Goal: Information Seeking & Learning: Learn about a topic

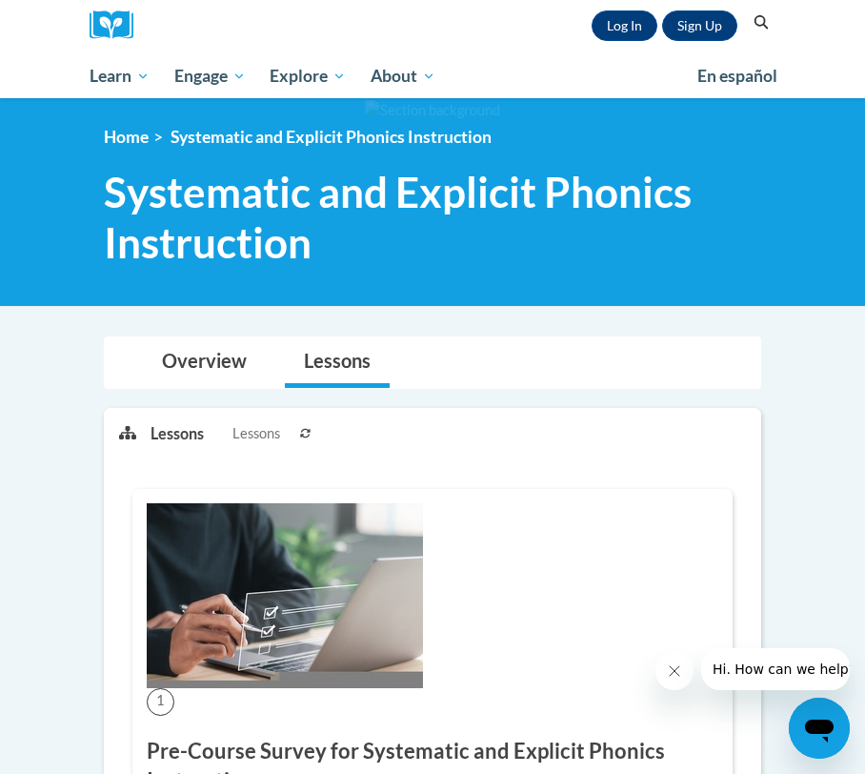
scroll to position [145, 0]
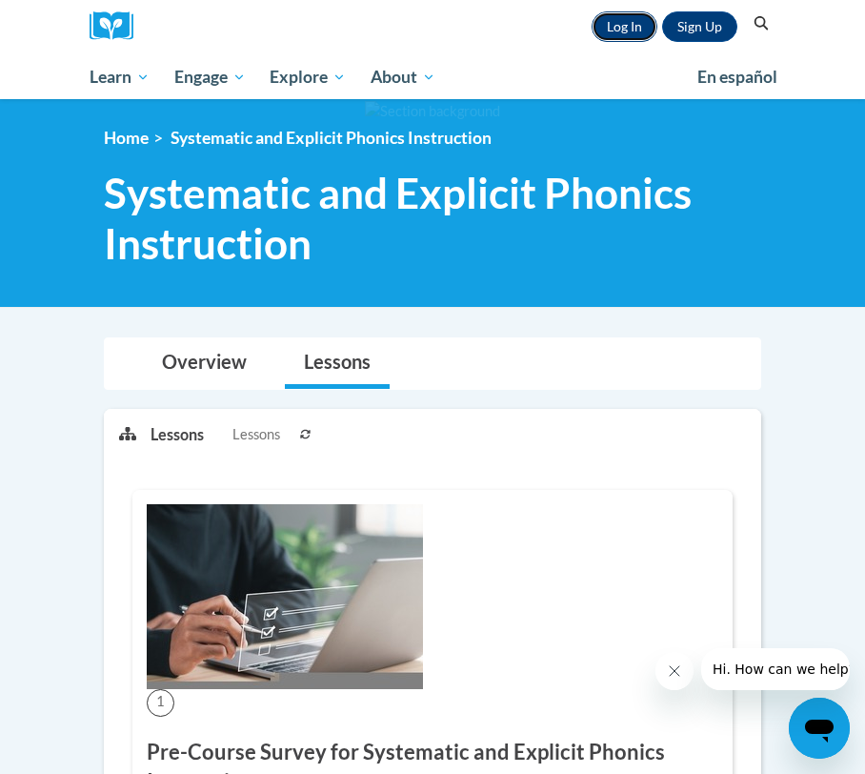
click at [616, 24] on link "Log In" at bounding box center [625, 26] width 66 height 30
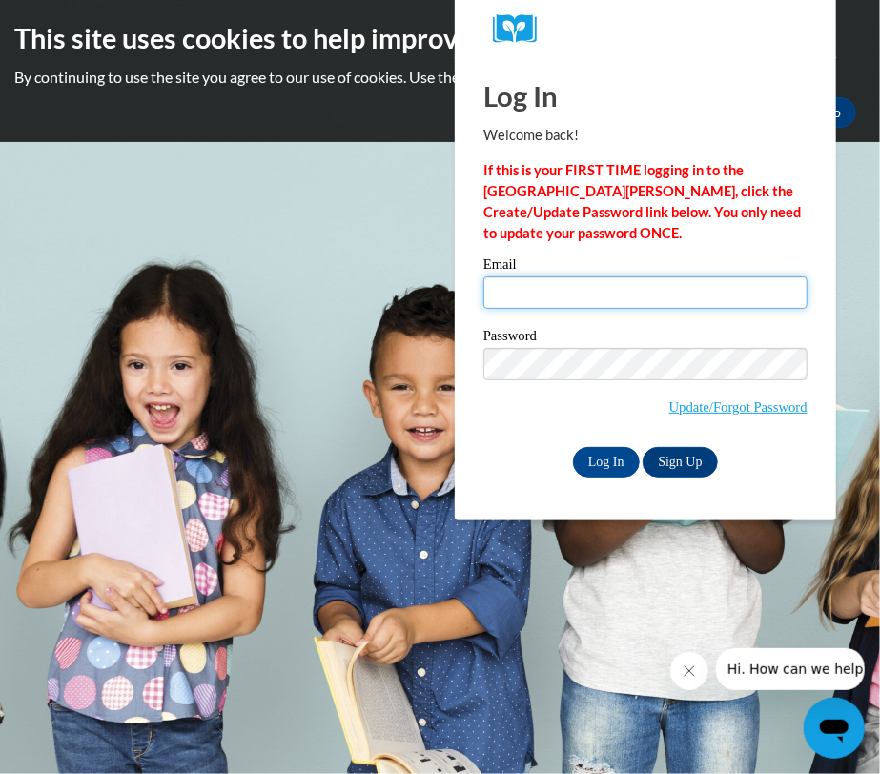
click at [538, 289] on input "Email" at bounding box center [645, 292] width 324 height 32
type input "rudiekelly@aasd.k12.wi.us"
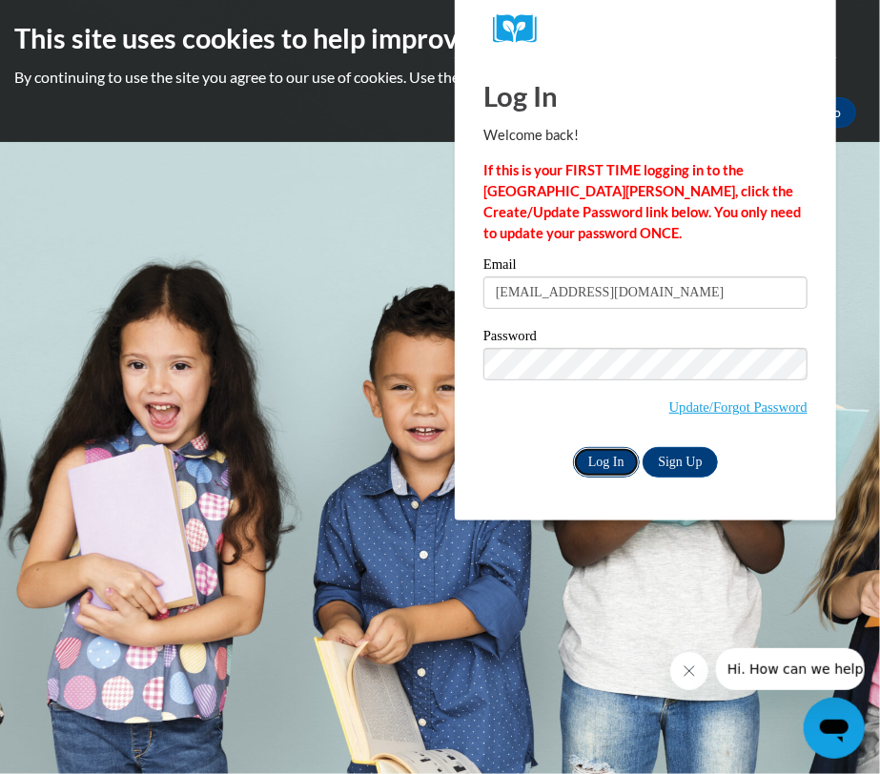
click at [600, 461] on input "Log In" at bounding box center [606, 462] width 67 height 30
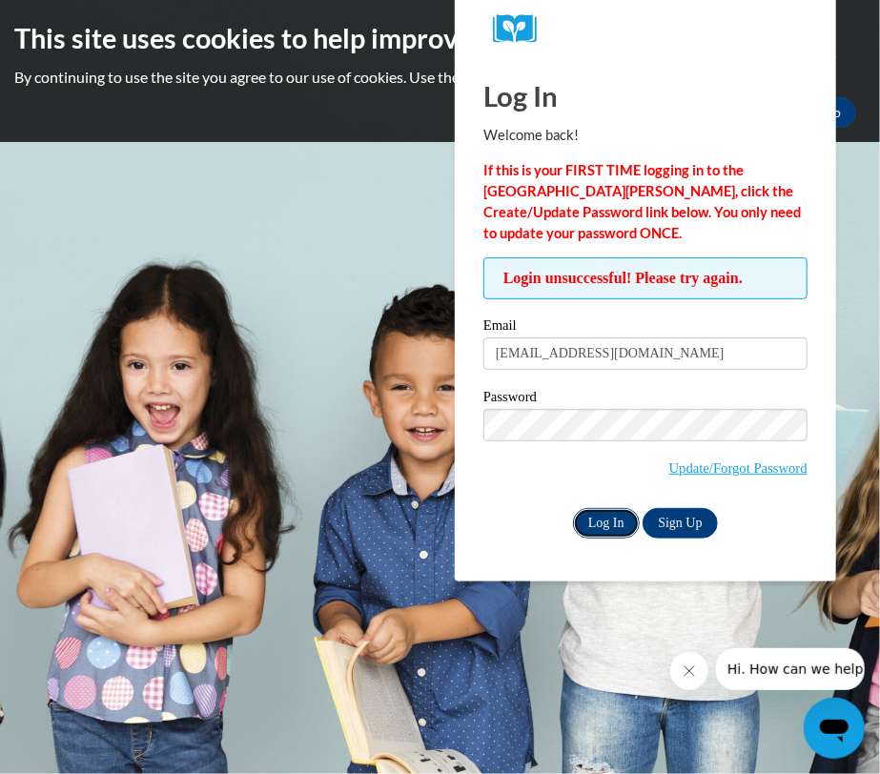
click at [605, 518] on input "Log In" at bounding box center [606, 523] width 67 height 30
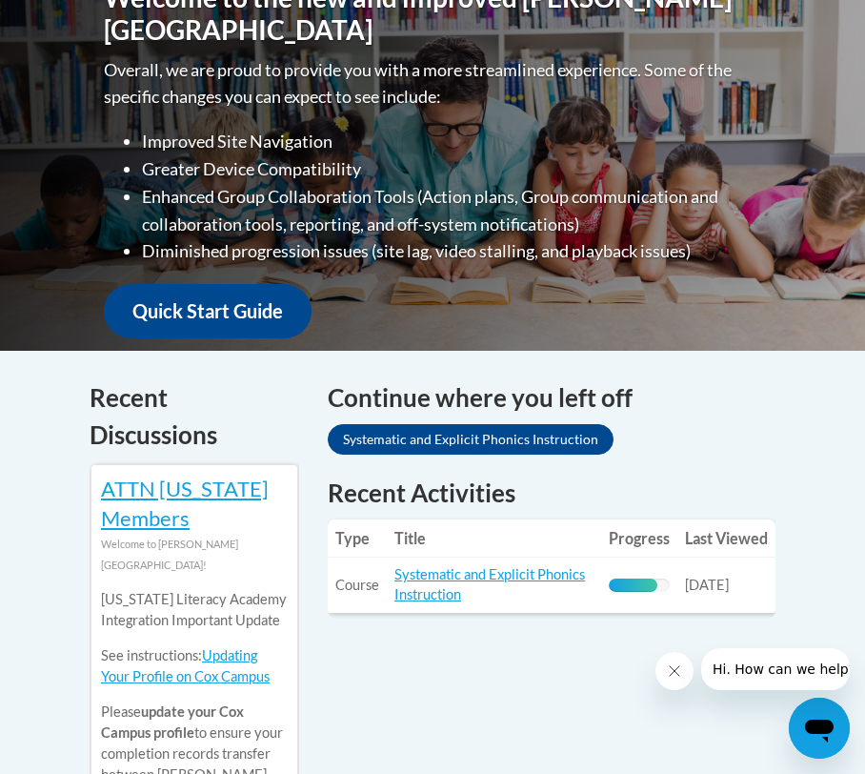
scroll to position [505, 0]
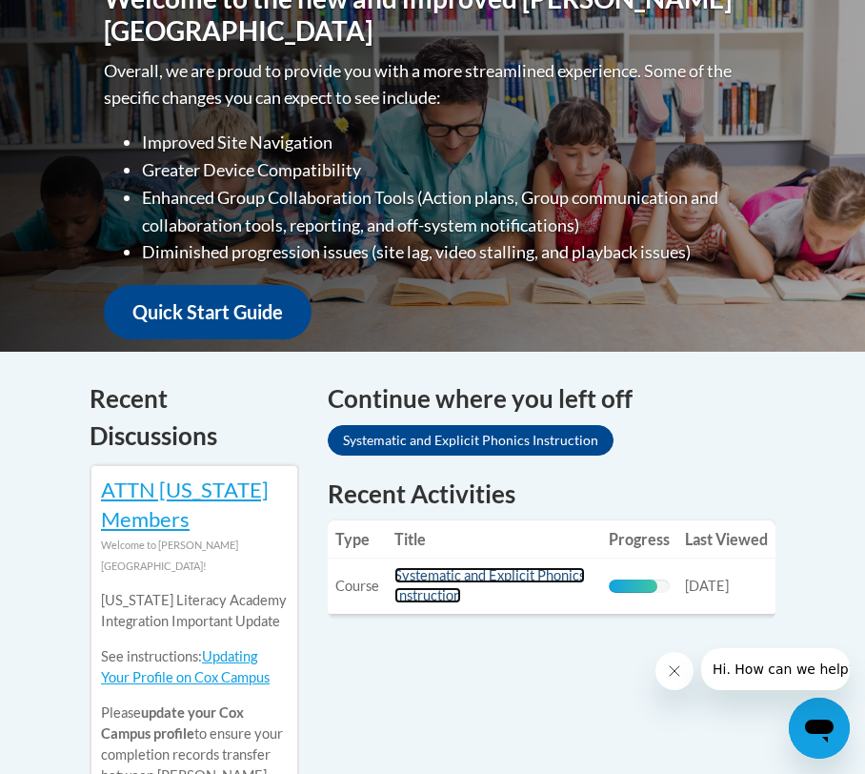
click at [427, 588] on link "Systematic and Explicit Phonics Instruction" at bounding box center [490, 585] width 191 height 36
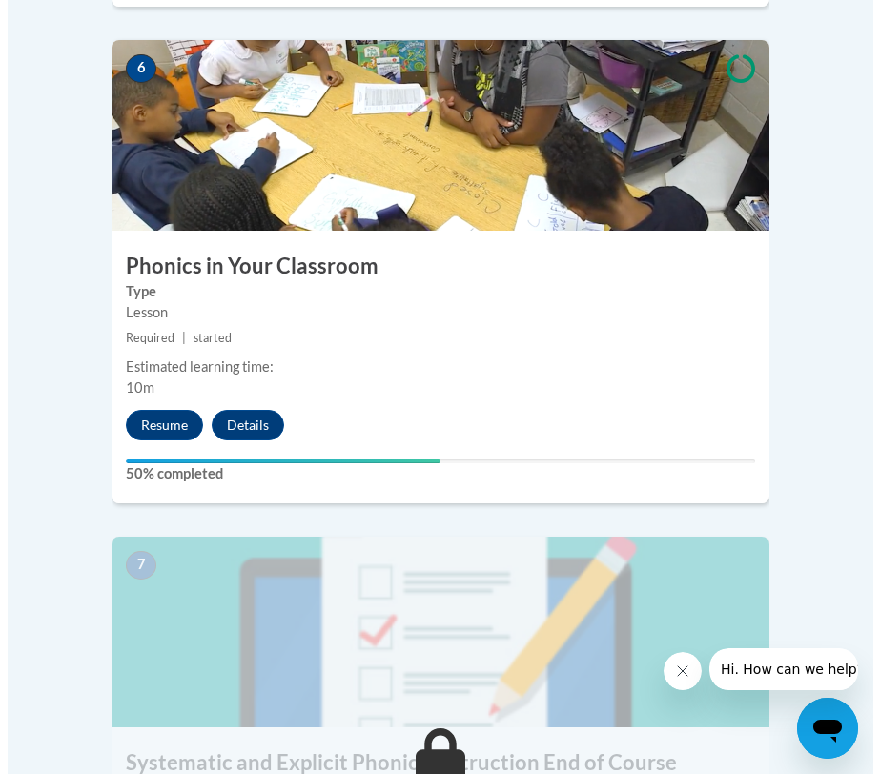
scroll to position [3213, 0]
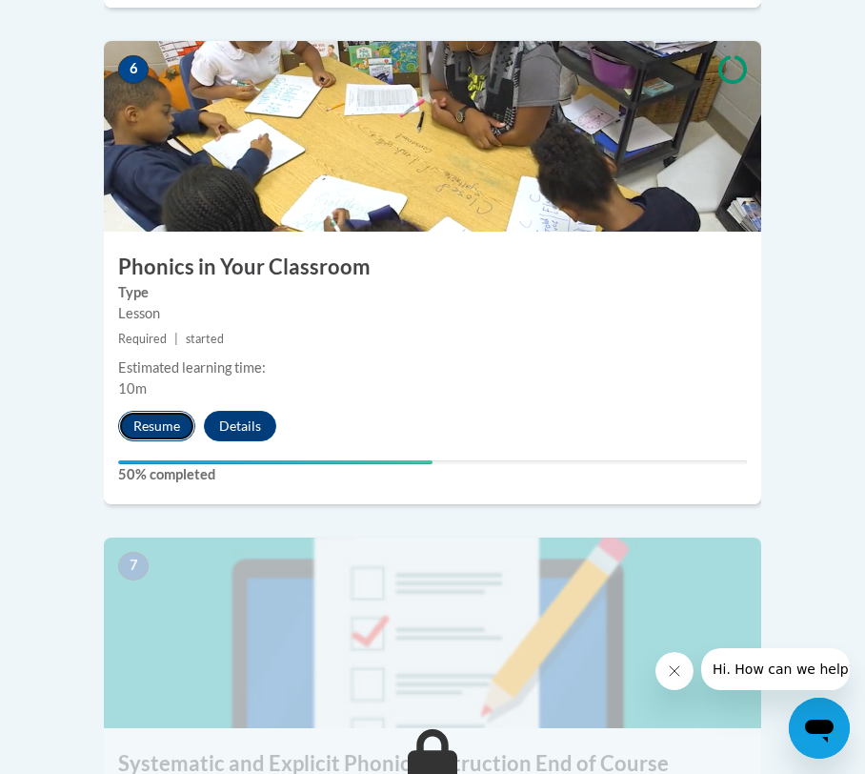
click at [153, 411] on button "Resume" at bounding box center [156, 426] width 77 height 30
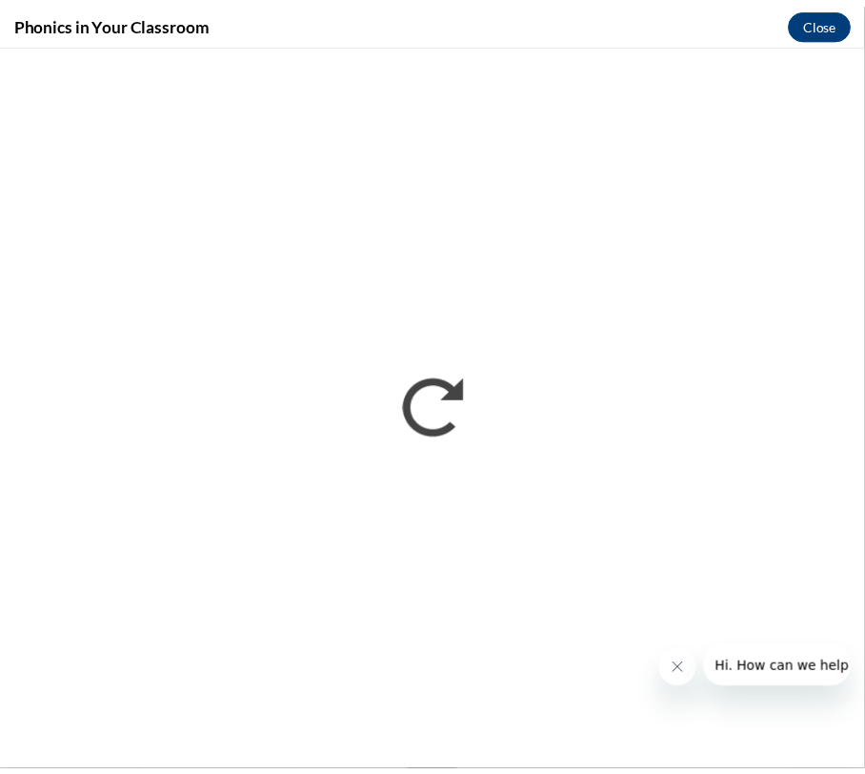
scroll to position [0, 0]
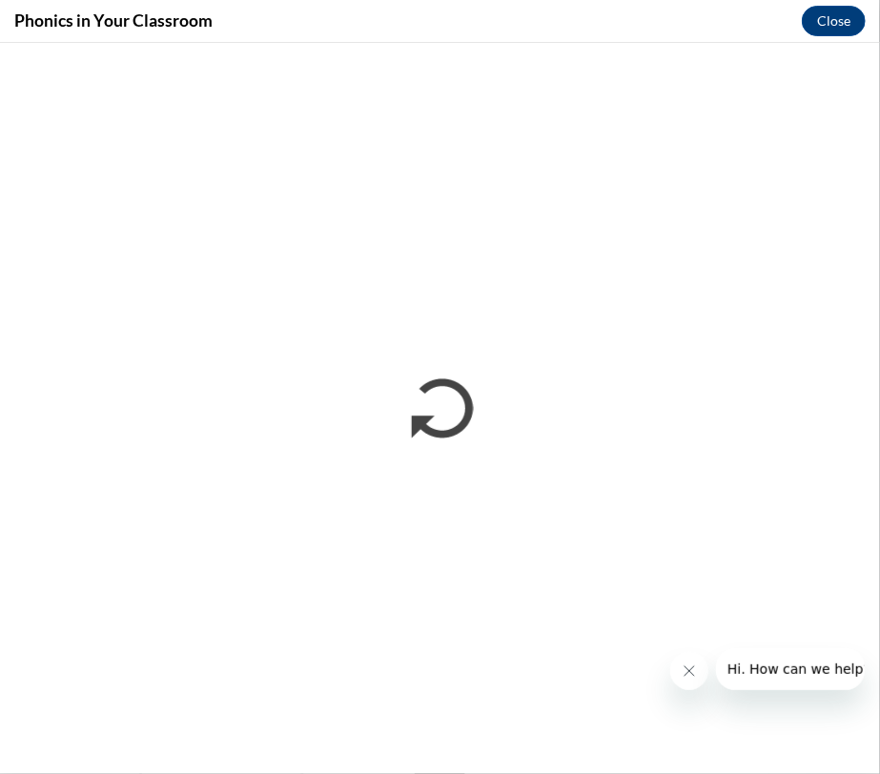
click at [690, 671] on icon "Close message from company" at bounding box center [687, 669] width 15 height 15
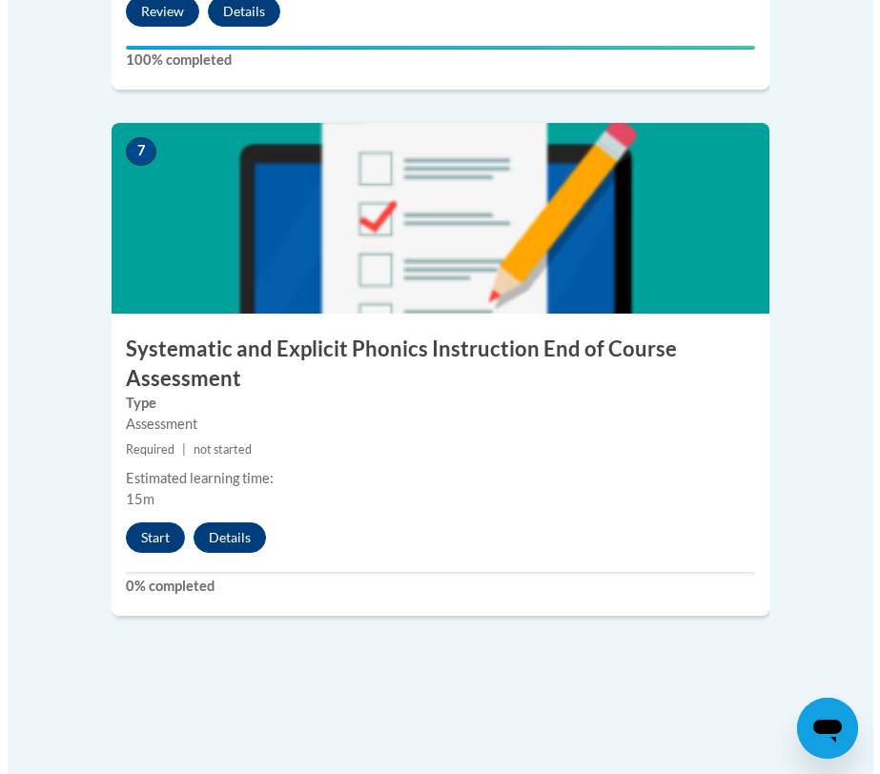
scroll to position [3629, 0]
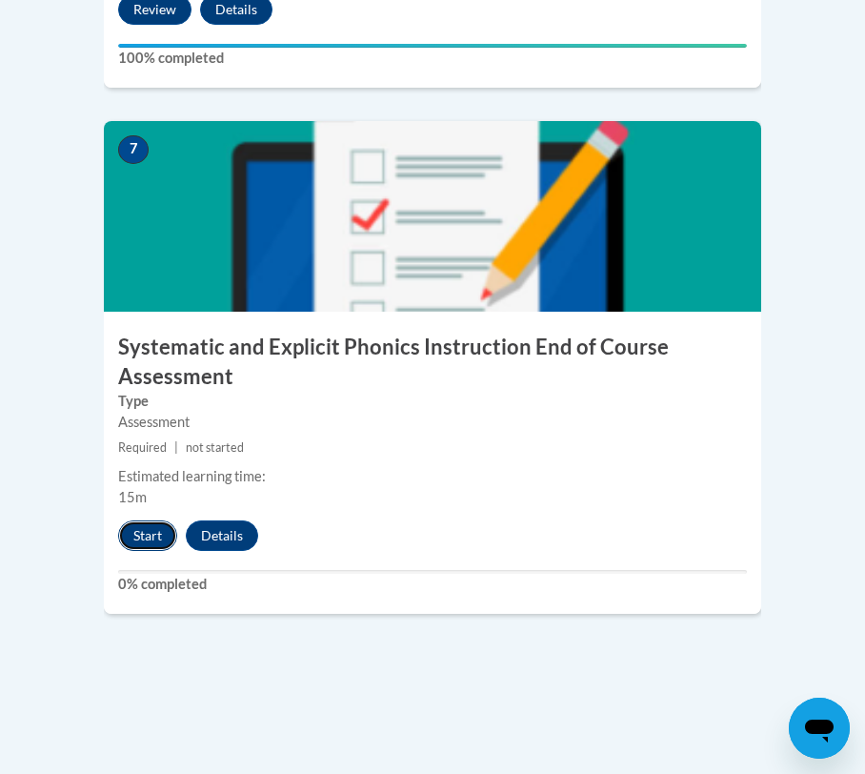
click at [152, 520] on button "Start" at bounding box center [147, 535] width 59 height 30
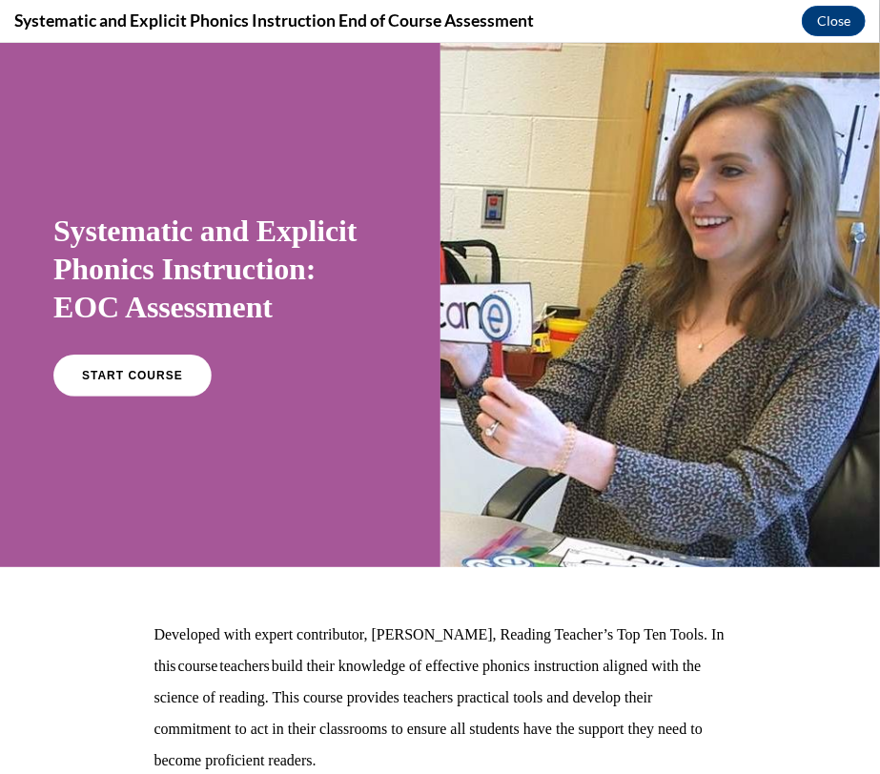
scroll to position [0, 0]
click at [167, 372] on span "START COURSE" at bounding box center [132, 375] width 106 height 14
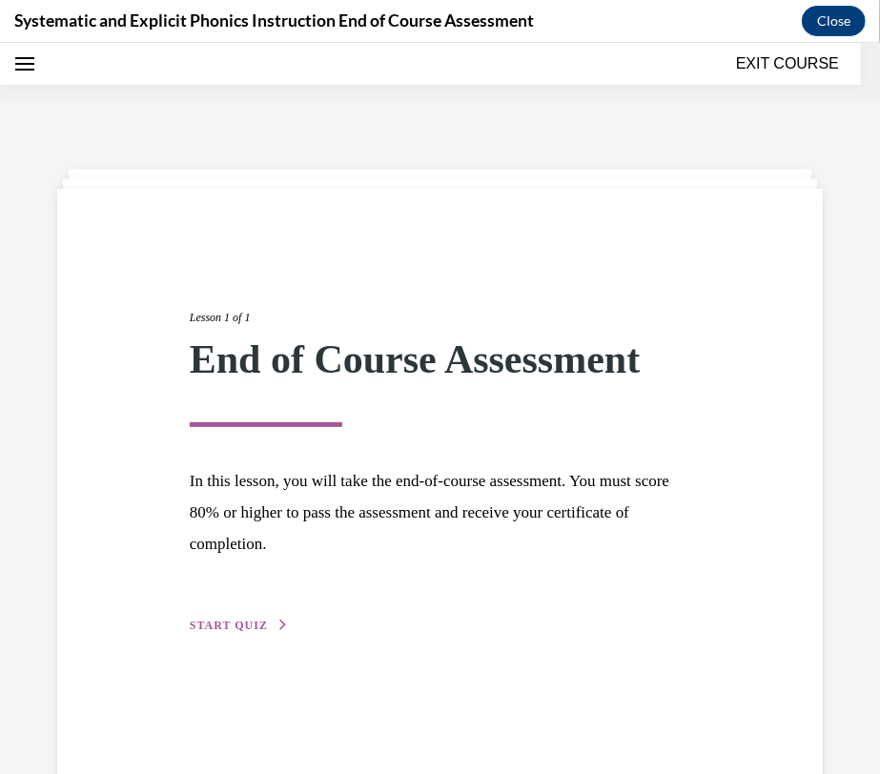
scroll to position [59, 0]
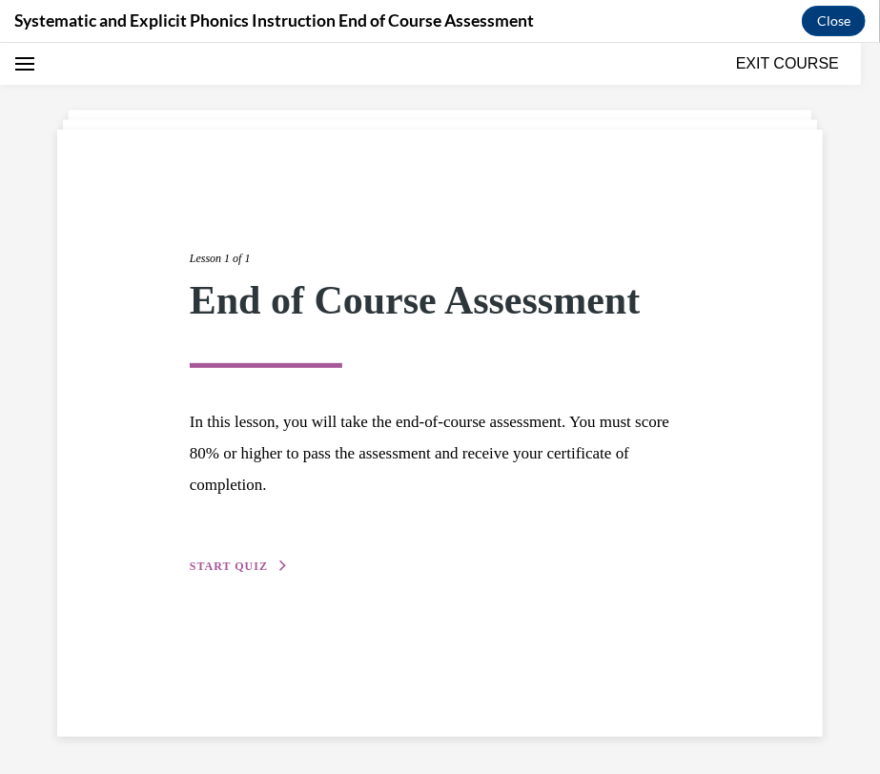
click at [250, 560] on span "START QUIZ" at bounding box center [229, 564] width 78 height 13
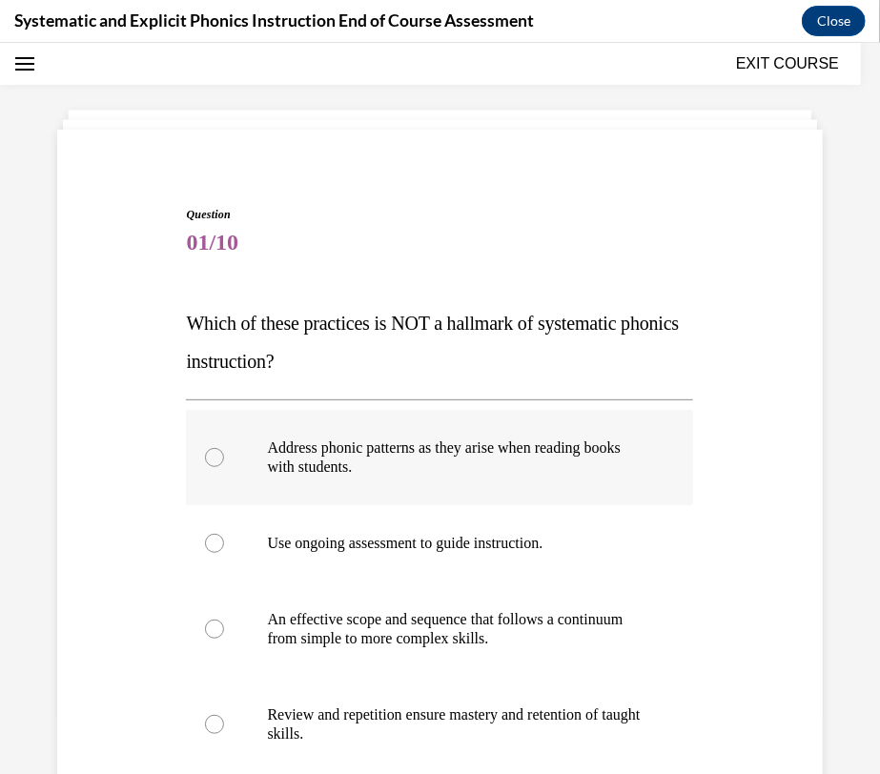
click at [212, 454] on div at bounding box center [214, 456] width 19 height 19
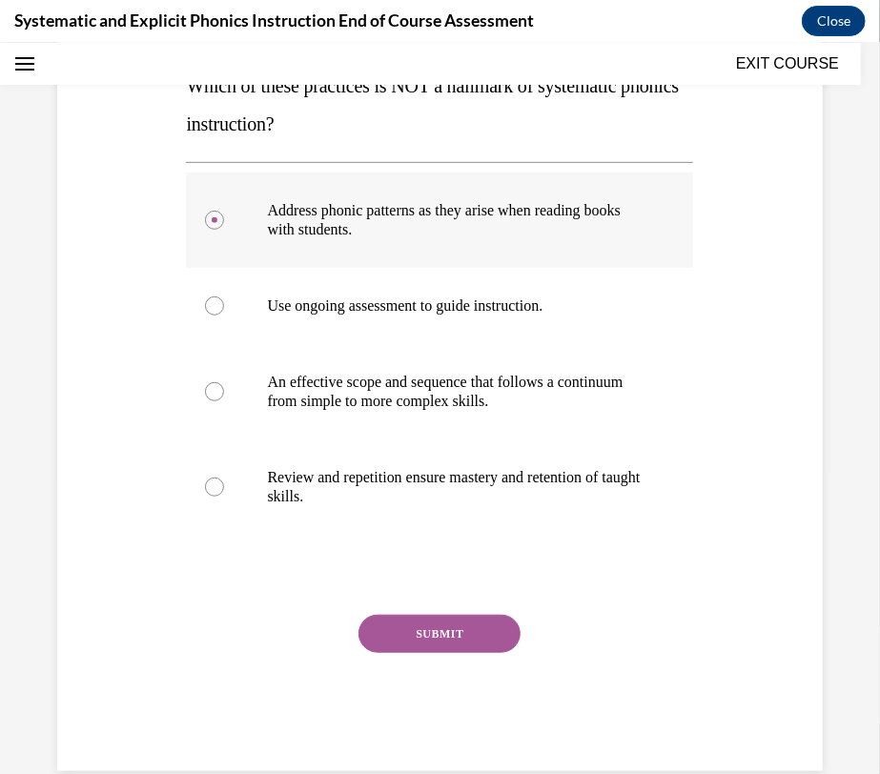
scroll to position [295, 0]
click at [444, 625] on button "SUBMIT" at bounding box center [439, 634] width 162 height 38
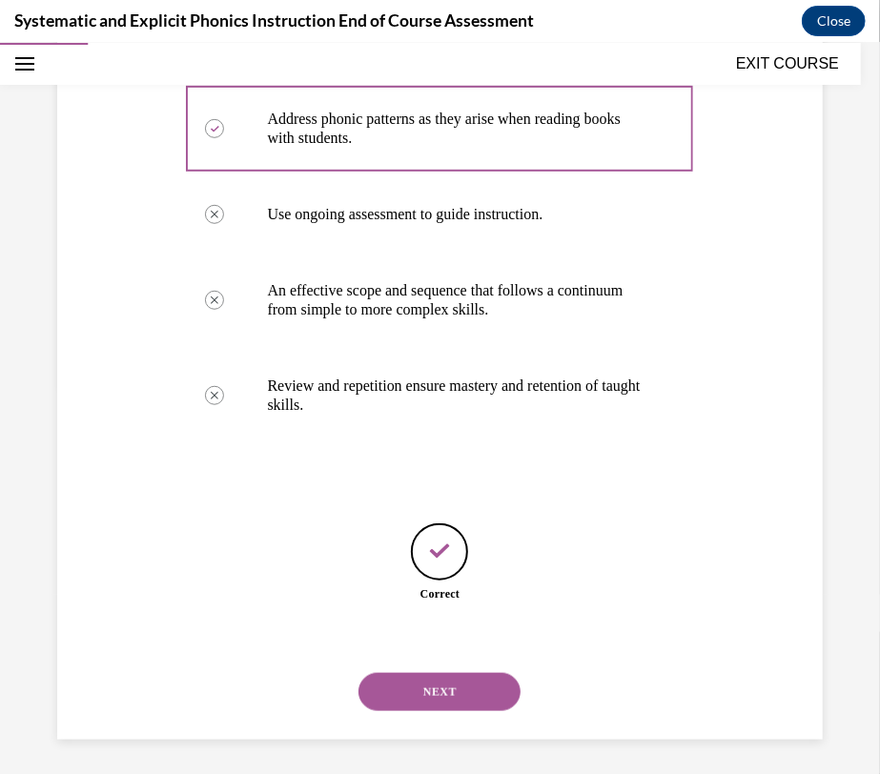
scroll to position [391, 0]
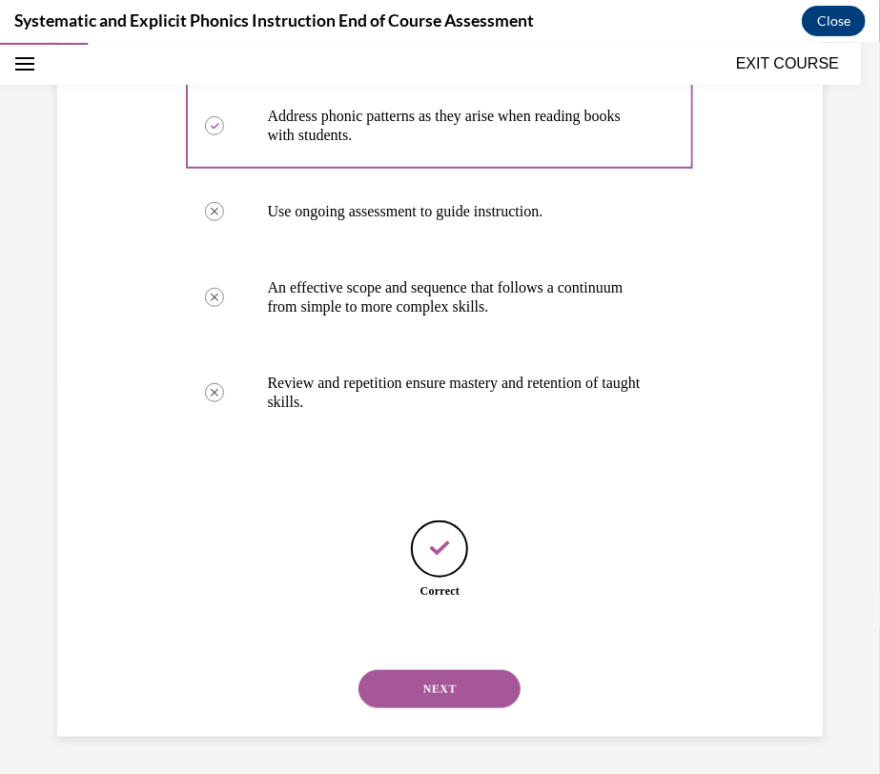
click at [483, 681] on button "NEXT" at bounding box center [439, 688] width 162 height 38
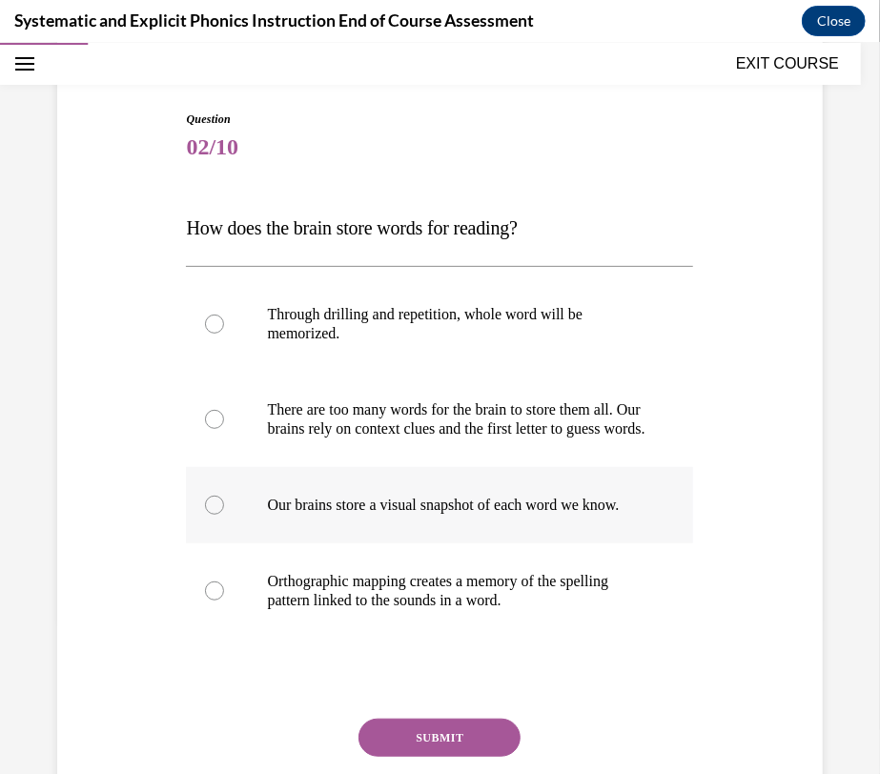
scroll to position [162, 0]
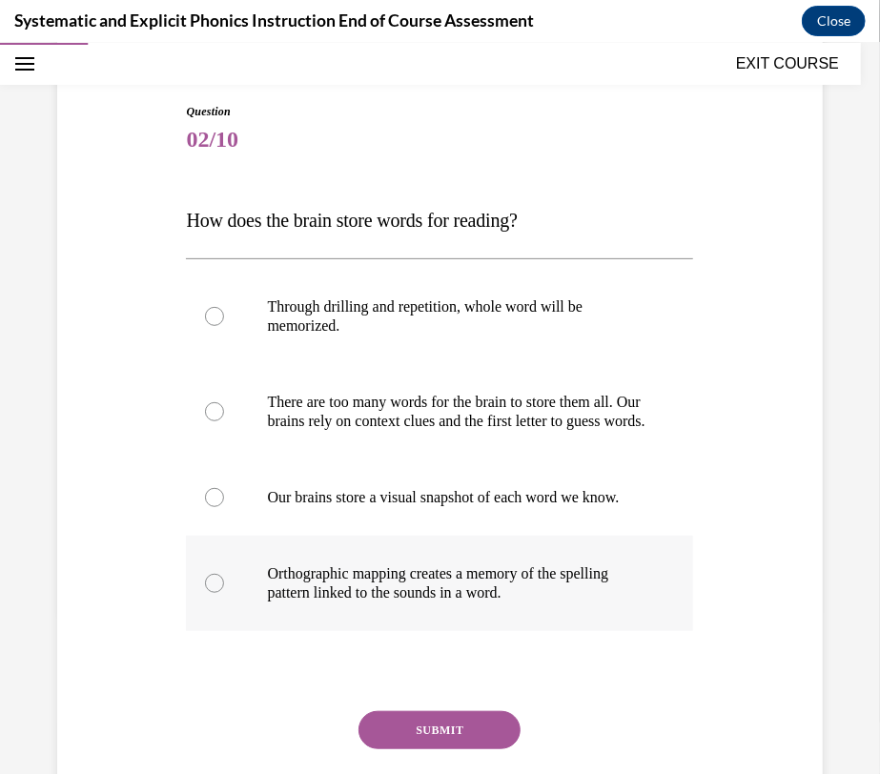
click at [215, 592] on div at bounding box center [214, 582] width 19 height 19
click at [408, 748] on button "SUBMIT" at bounding box center [439, 729] width 162 height 38
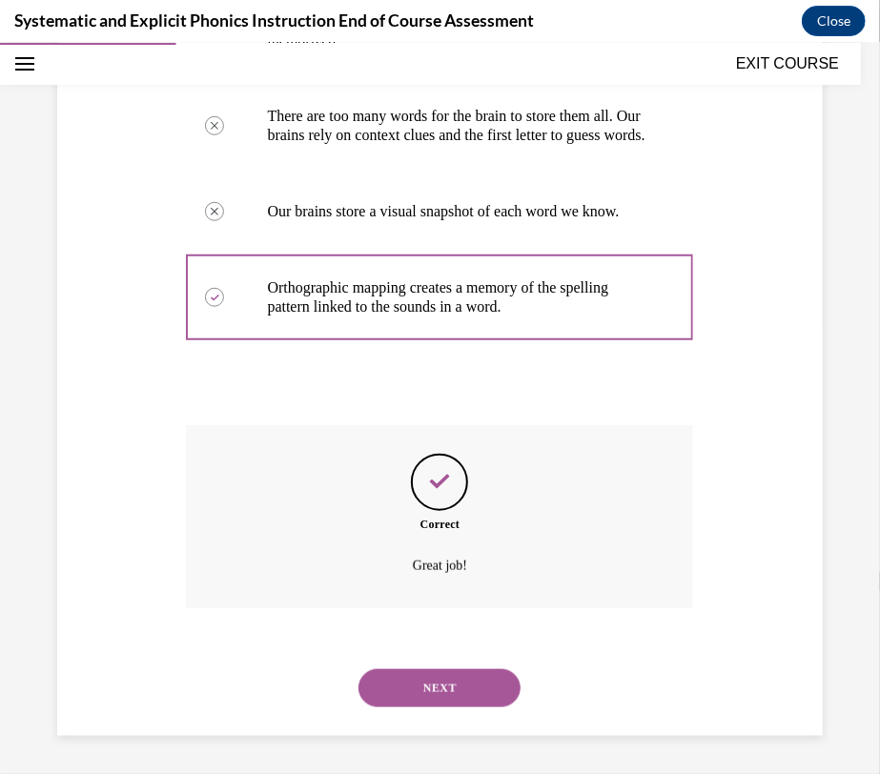
scroll to position [485, 0]
click at [441, 680] on button "NEXT" at bounding box center [439, 687] width 162 height 38
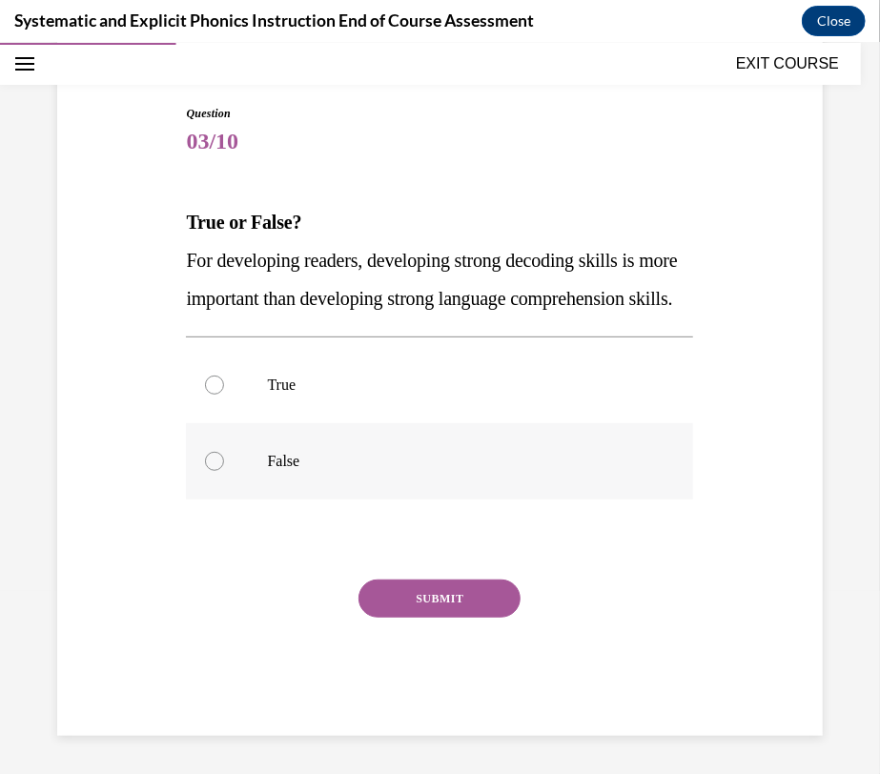
click at [210, 459] on div at bounding box center [214, 460] width 19 height 19
click at [419, 593] on button "SUBMIT" at bounding box center [439, 598] width 162 height 38
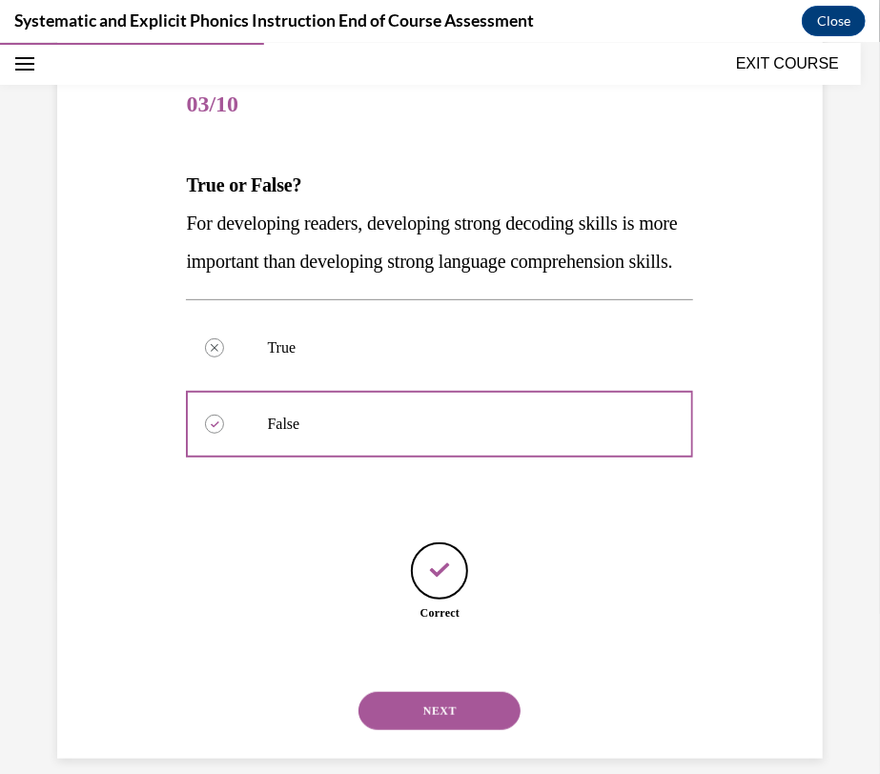
scroll to position [257, 0]
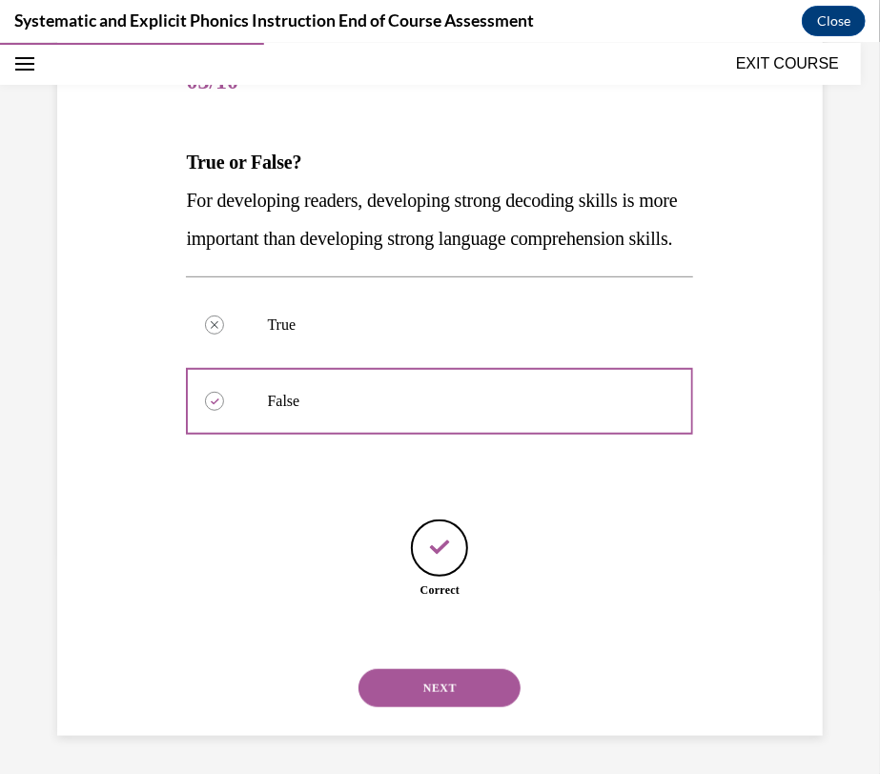
click at [452, 674] on button "NEXT" at bounding box center [439, 687] width 162 height 38
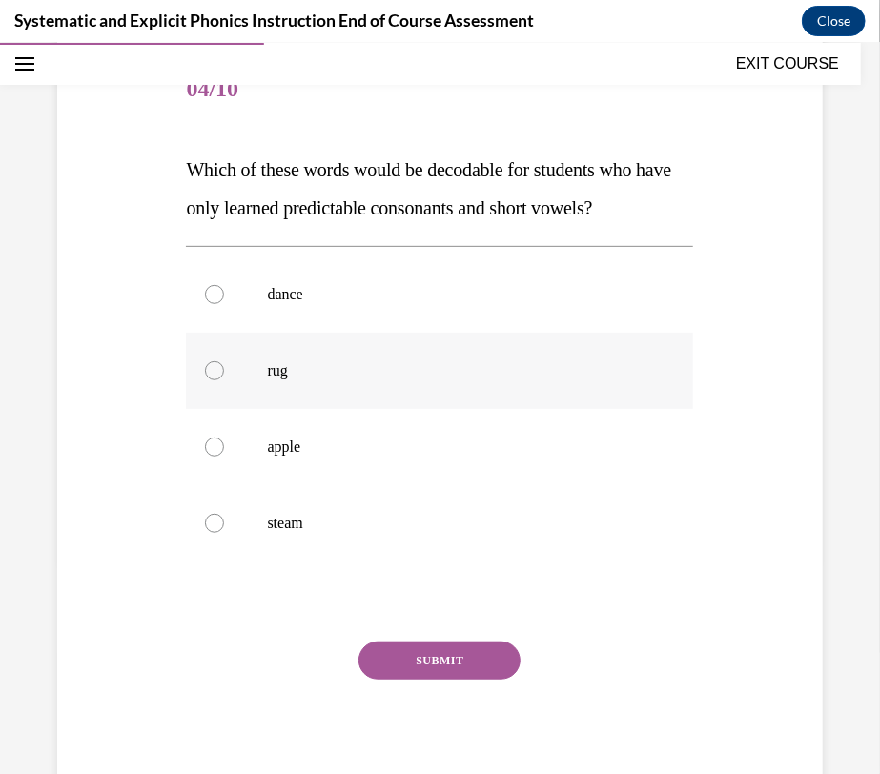
click at [206, 367] on div at bounding box center [214, 369] width 19 height 19
click at [416, 654] on button "SUBMIT" at bounding box center [439, 659] width 162 height 38
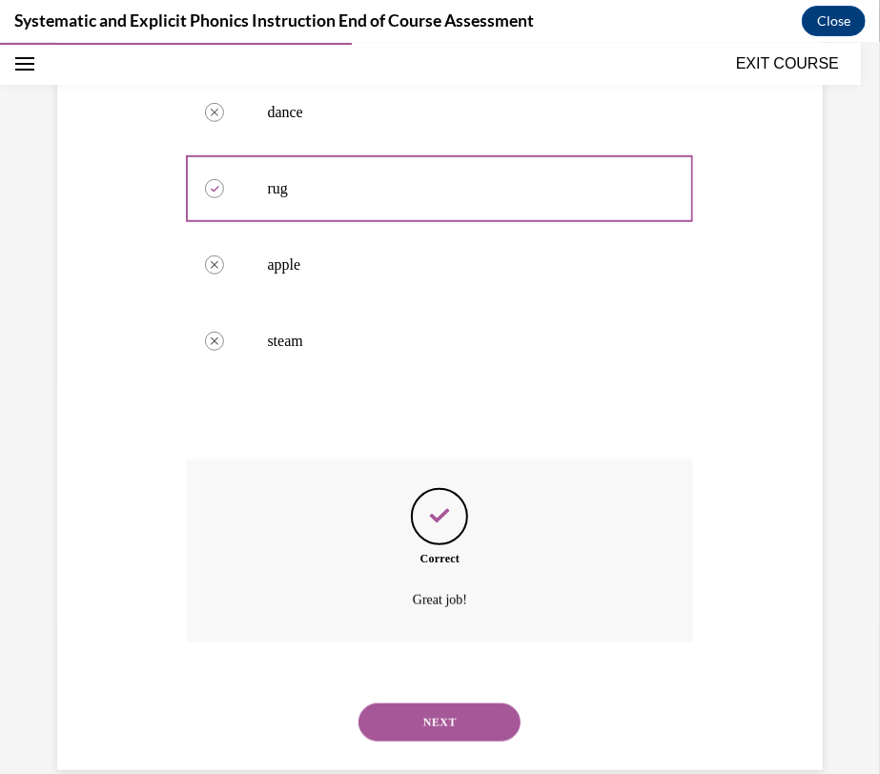
scroll to position [428, 0]
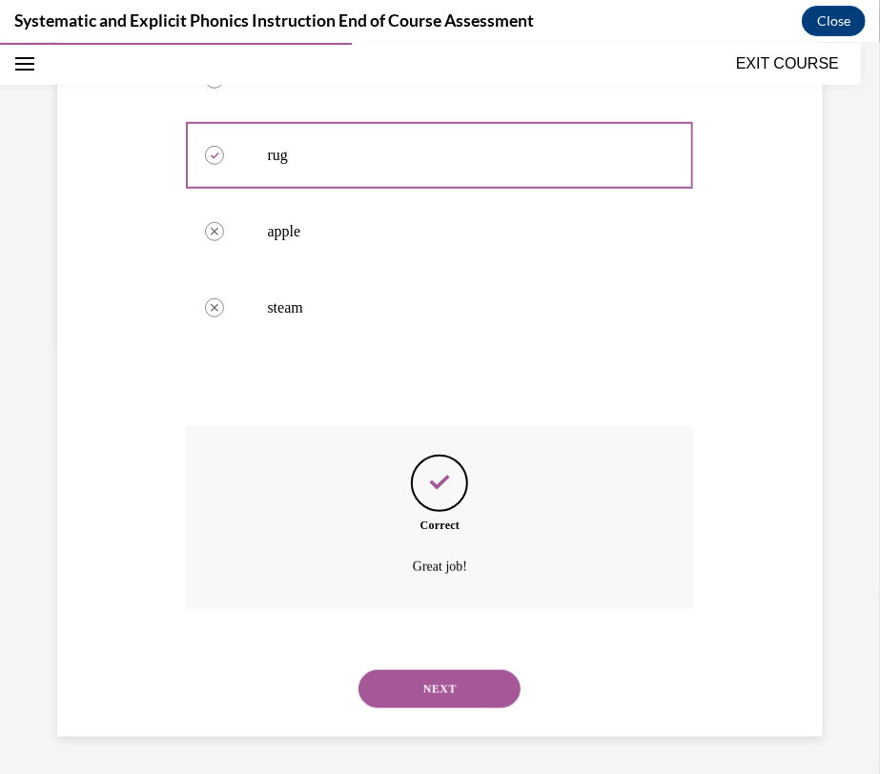
click at [473, 684] on button "NEXT" at bounding box center [439, 688] width 162 height 38
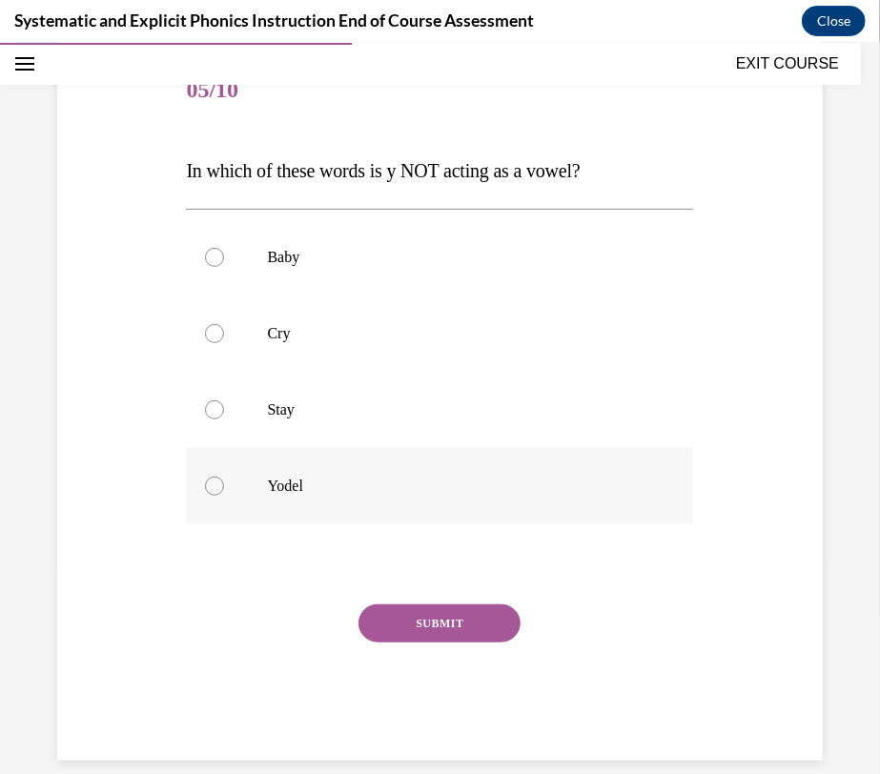
click at [208, 483] on div at bounding box center [214, 485] width 19 height 19
click at [448, 615] on button "SUBMIT" at bounding box center [439, 622] width 162 height 38
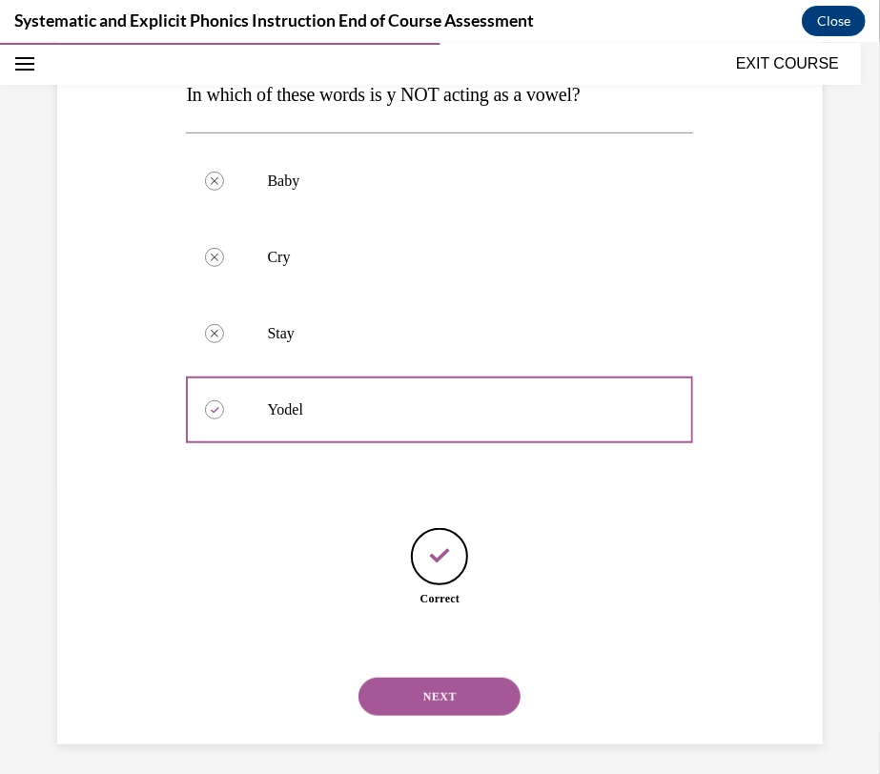
scroll to position [295, 0]
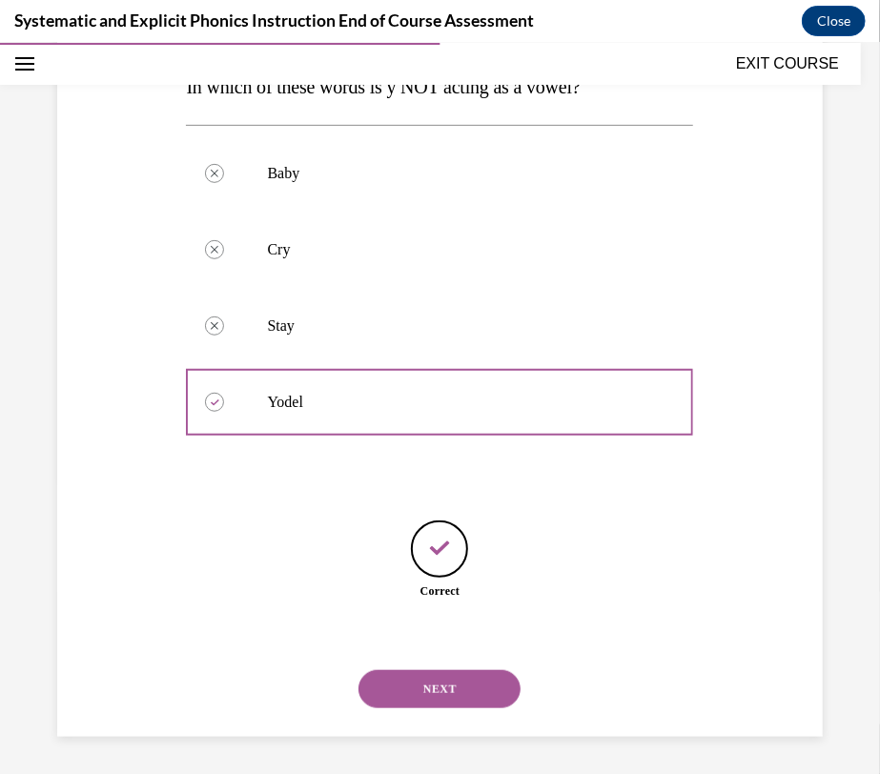
click at [444, 680] on button "NEXT" at bounding box center [439, 688] width 162 height 38
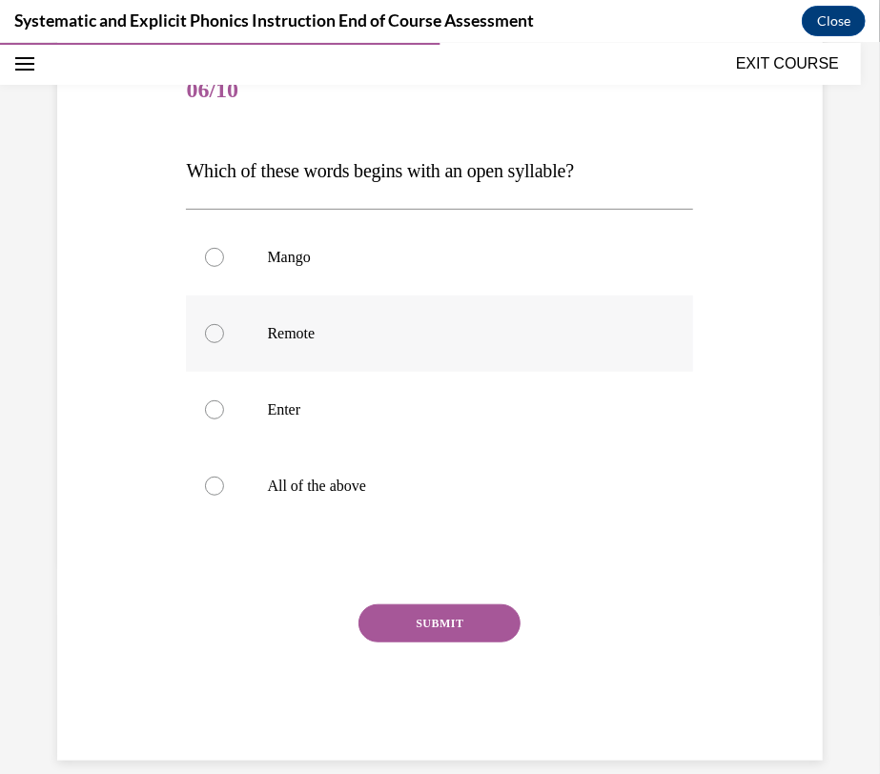
click at [209, 328] on div at bounding box center [214, 332] width 19 height 19
click at [419, 619] on button "SUBMIT" at bounding box center [439, 622] width 162 height 38
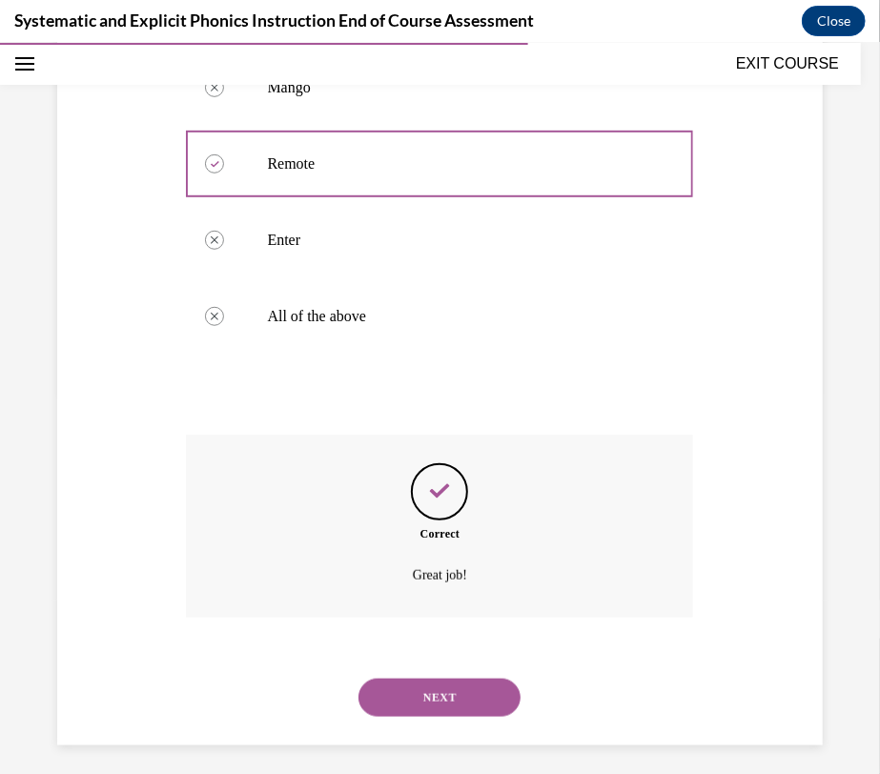
scroll to position [390, 0]
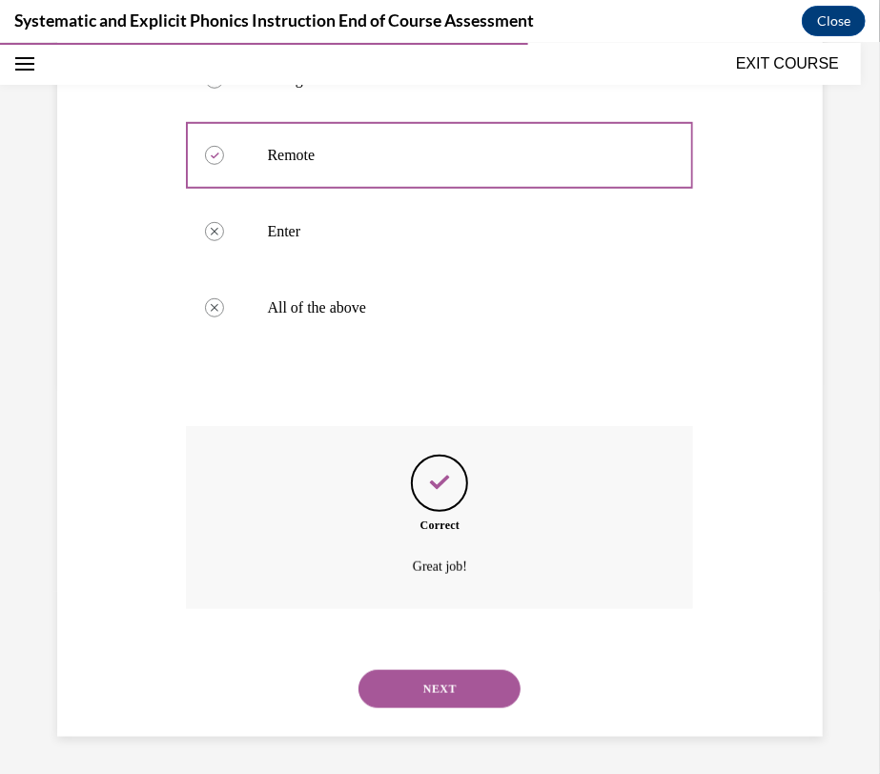
click at [492, 683] on button "NEXT" at bounding box center [439, 688] width 162 height 38
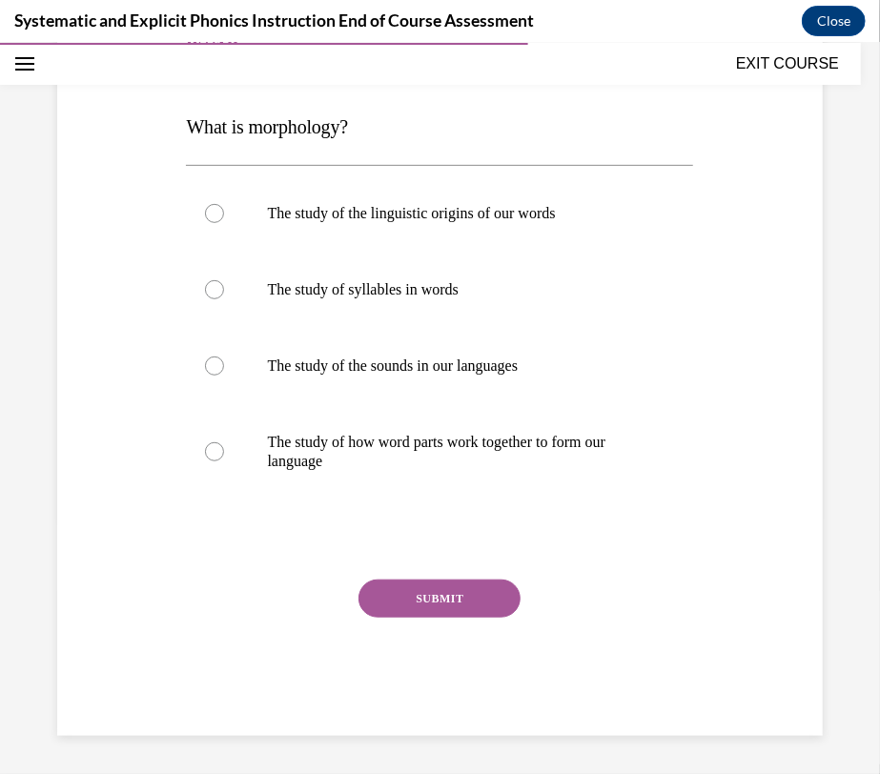
scroll to position [212, 0]
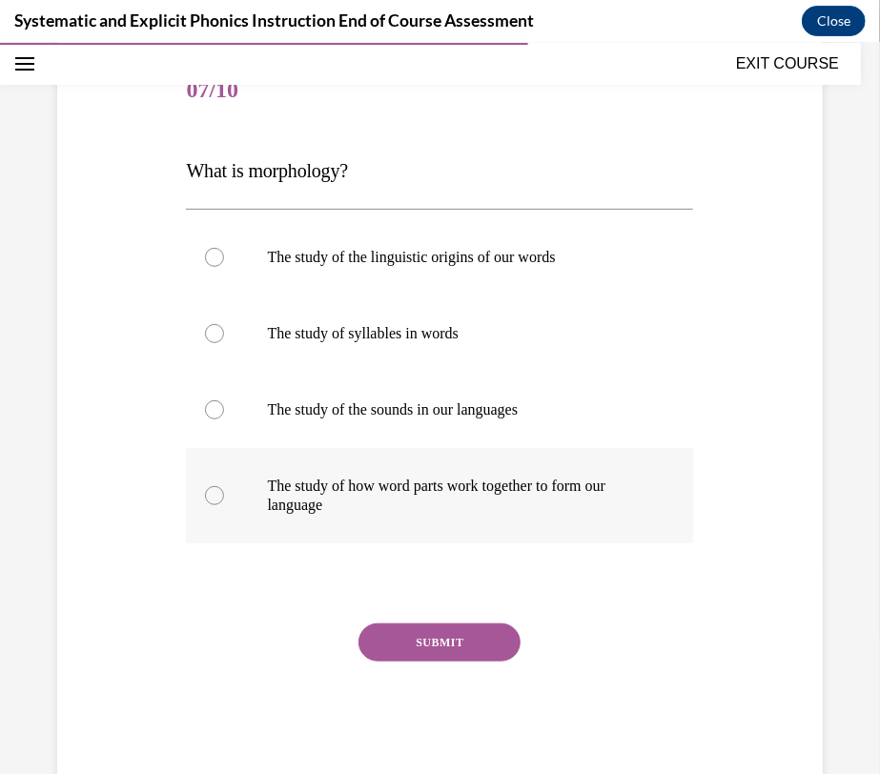
click at [215, 490] on div at bounding box center [214, 494] width 19 height 19
click at [439, 640] on button "SUBMIT" at bounding box center [439, 641] width 162 height 38
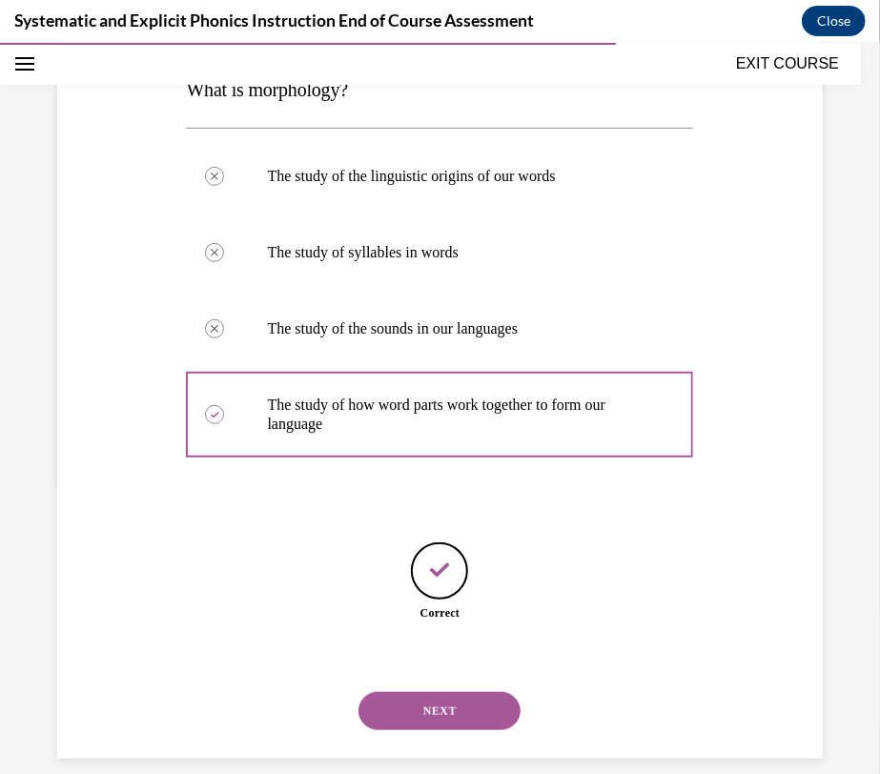
scroll to position [315, 0]
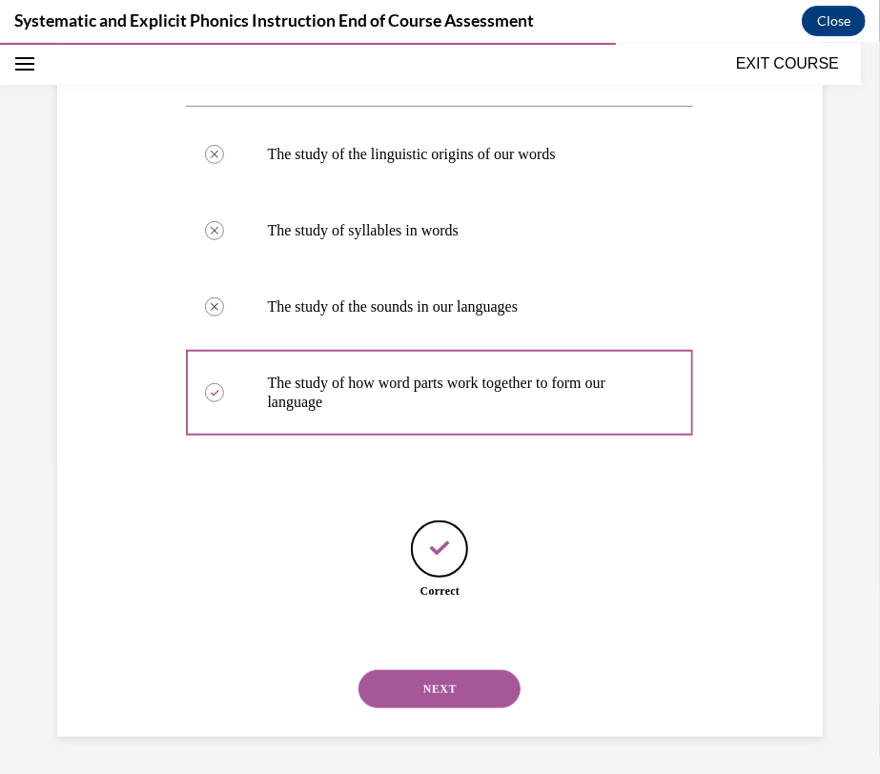
click at [478, 682] on button "NEXT" at bounding box center [439, 688] width 162 height 38
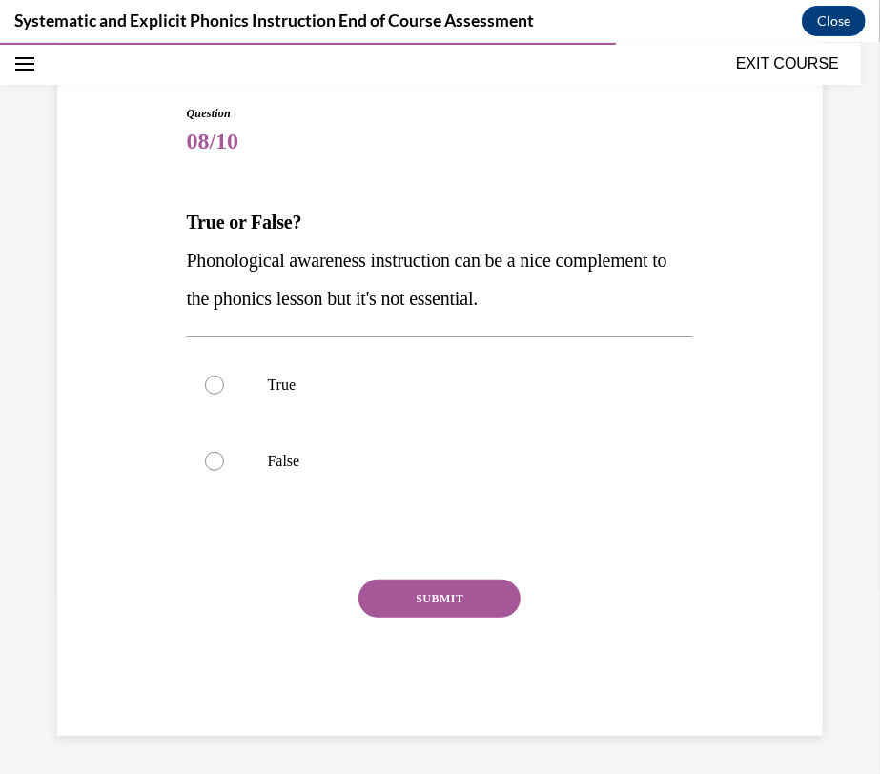
scroll to position [159, 0]
click at [213, 460] on div at bounding box center [214, 461] width 19 height 19
click at [431, 600] on button "SUBMIT" at bounding box center [439, 598] width 162 height 38
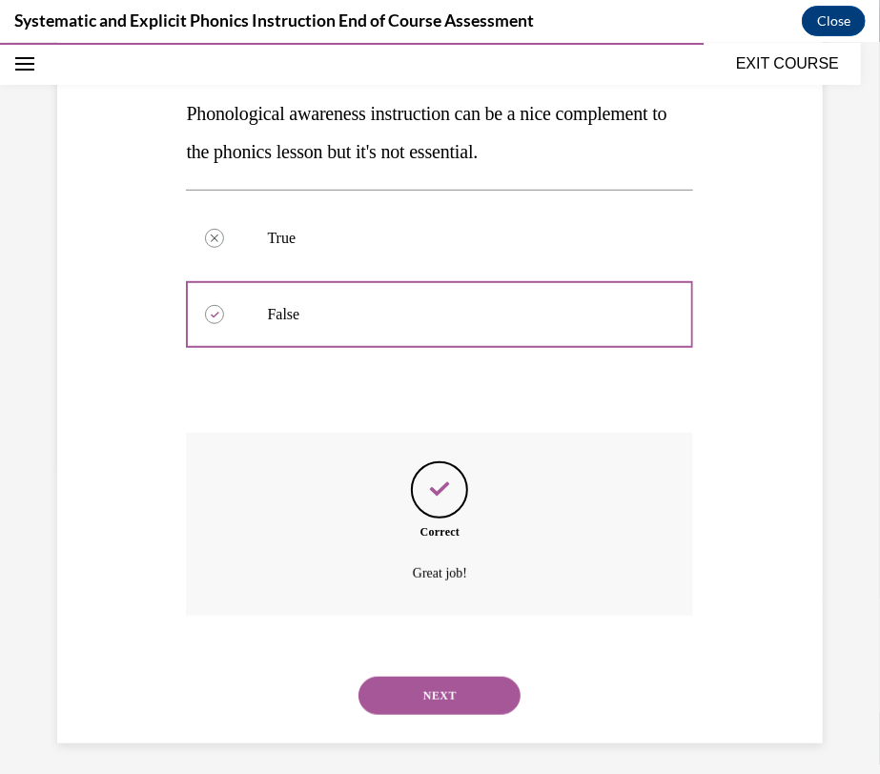
scroll to position [314, 0]
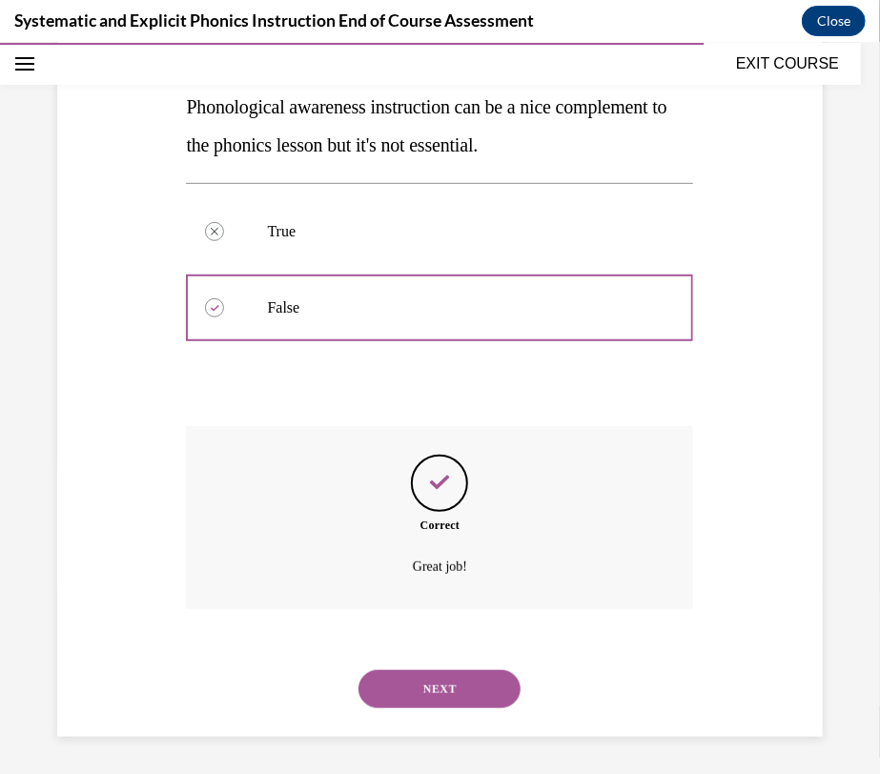
click at [448, 684] on button "NEXT" at bounding box center [439, 688] width 162 height 38
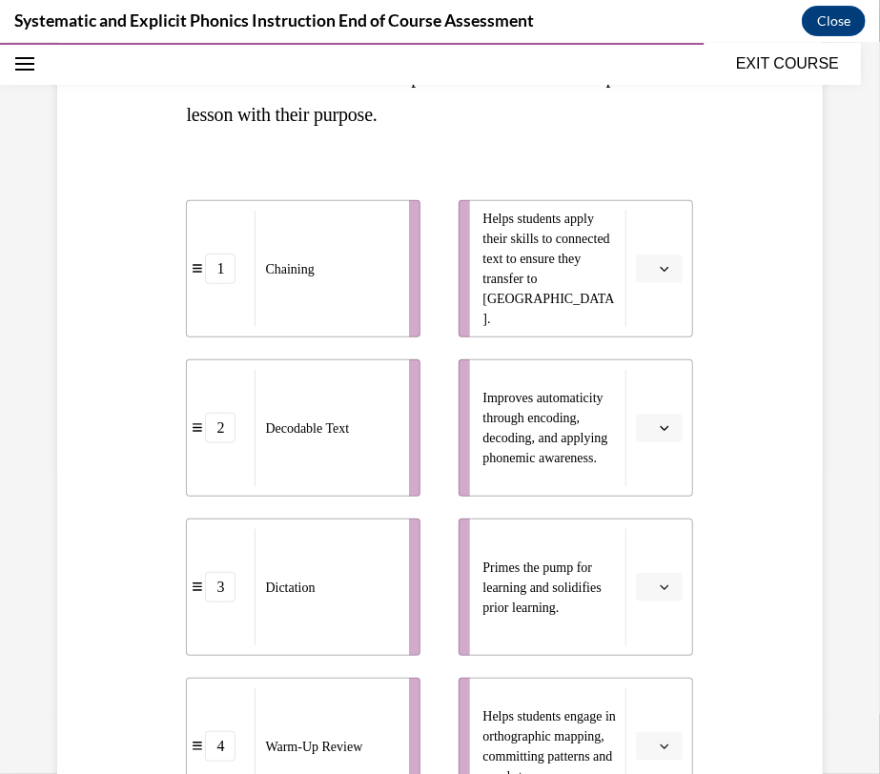
scroll to position [308, 0]
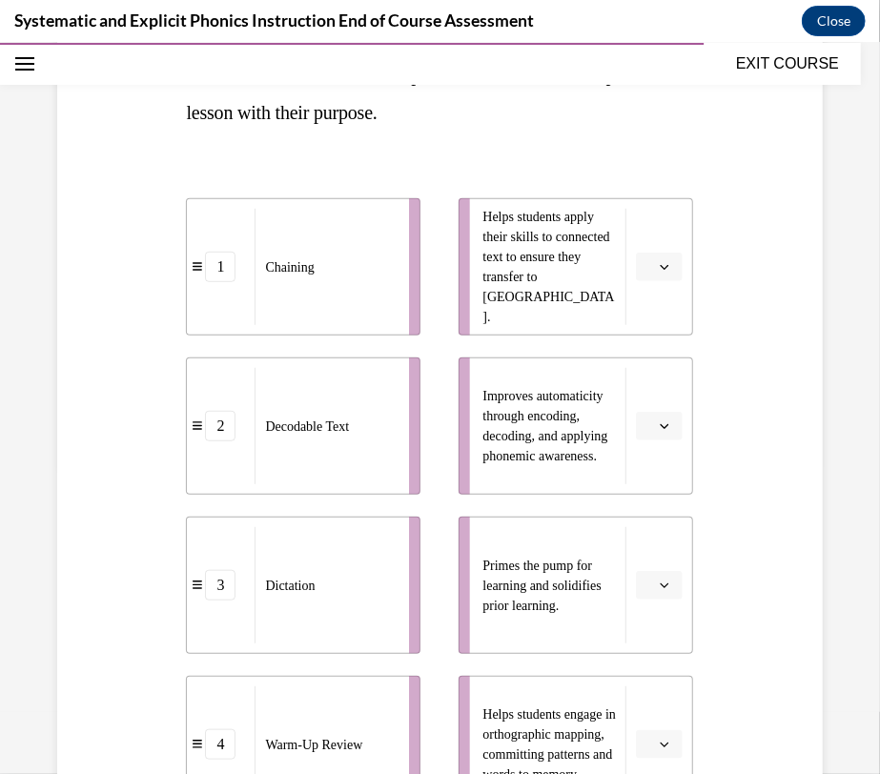
click at [660, 262] on icon "button" at bounding box center [665, 266] width 10 height 10
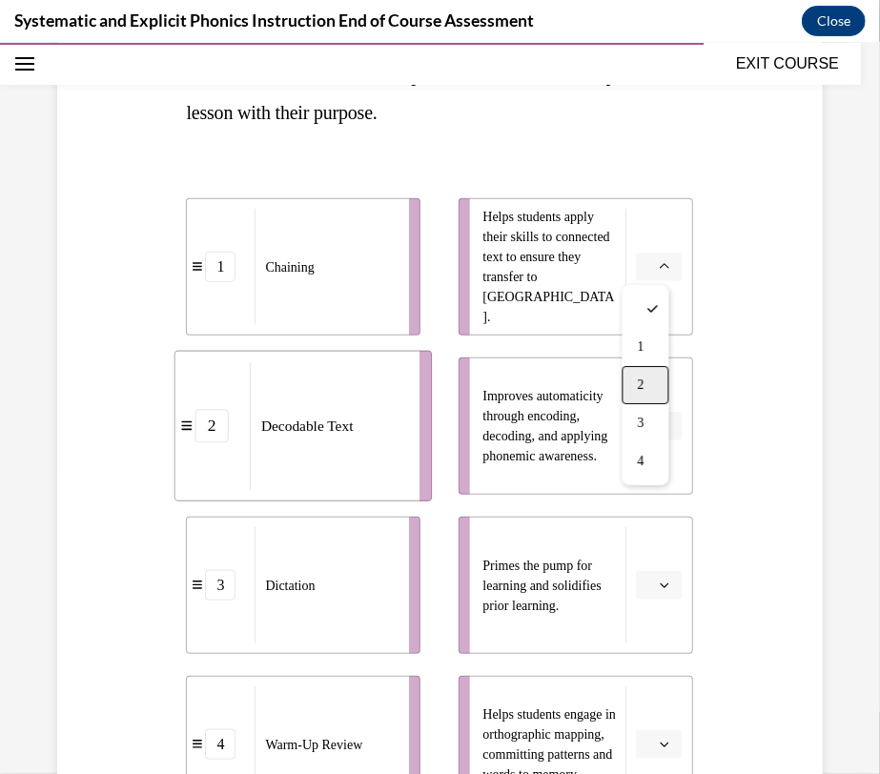
click at [642, 382] on span "2" at bounding box center [641, 383] width 7 height 15
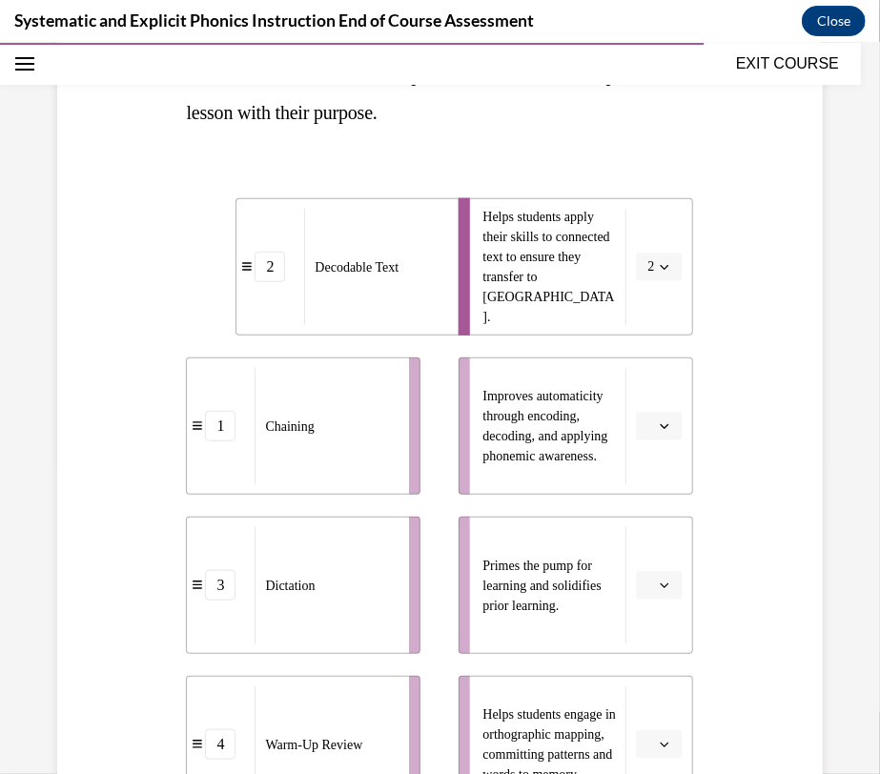
click at [660, 420] on icon "button" at bounding box center [665, 425] width 10 height 10
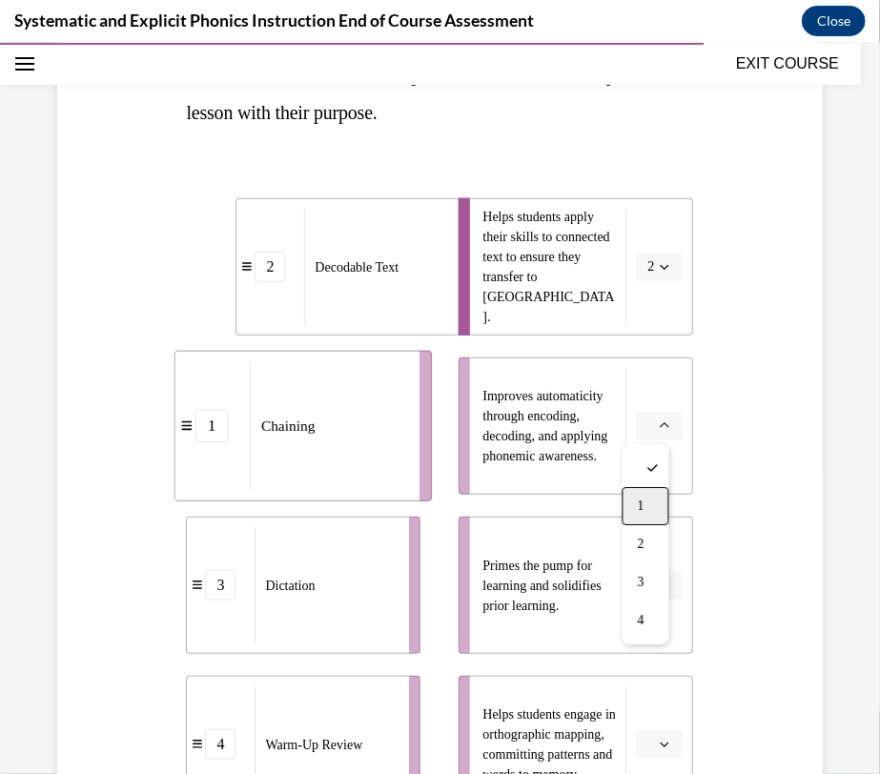
click at [645, 497] on div "1" at bounding box center [645, 505] width 47 height 38
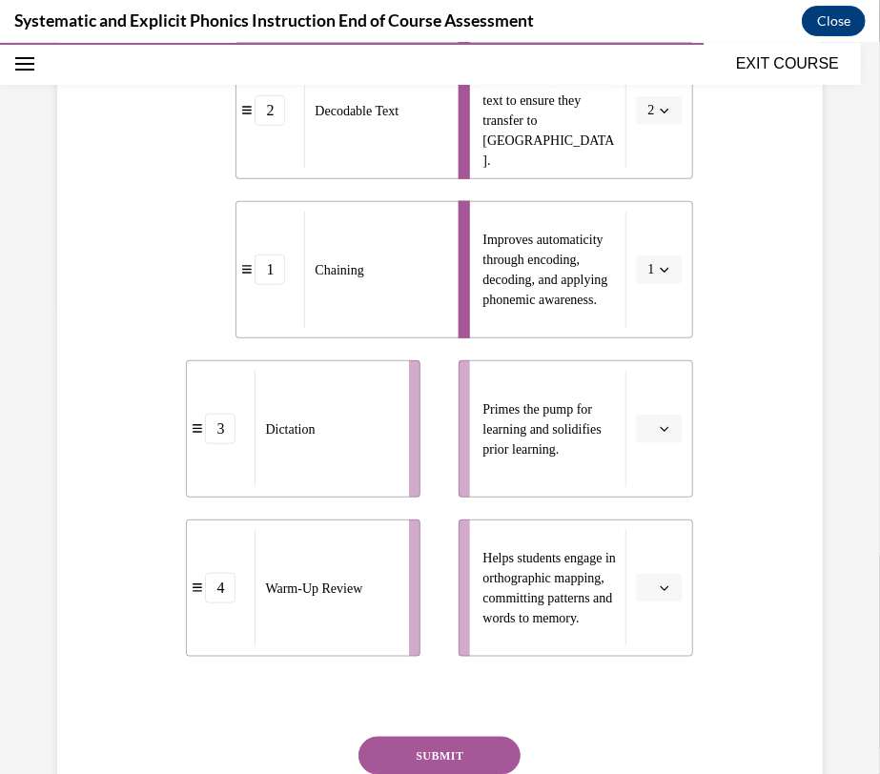
scroll to position [470, 0]
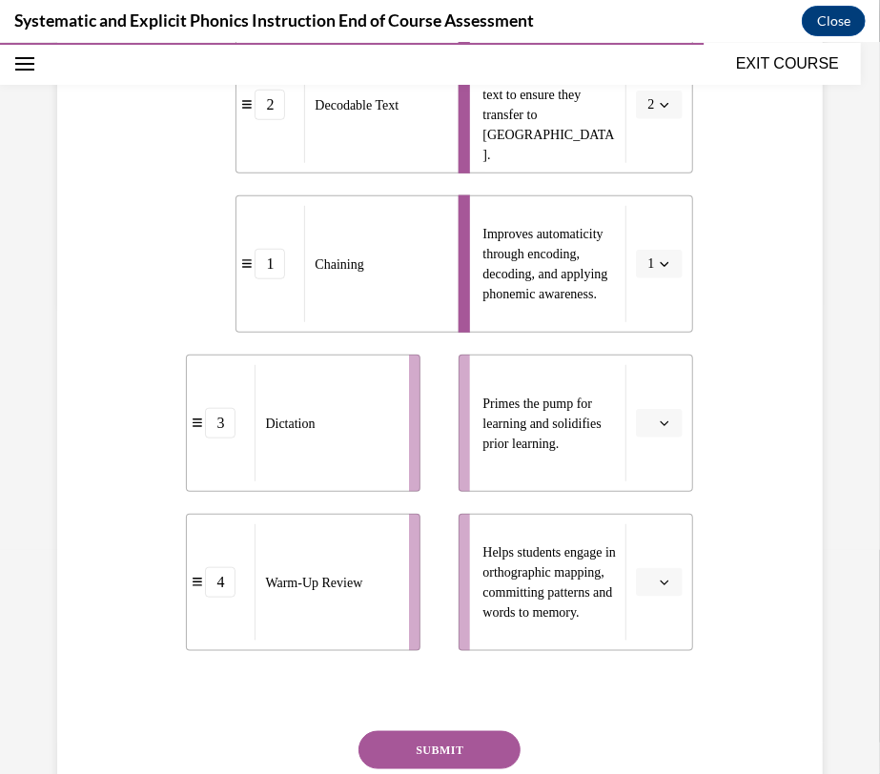
click at [660, 422] on icon "button" at bounding box center [664, 422] width 9 height 5
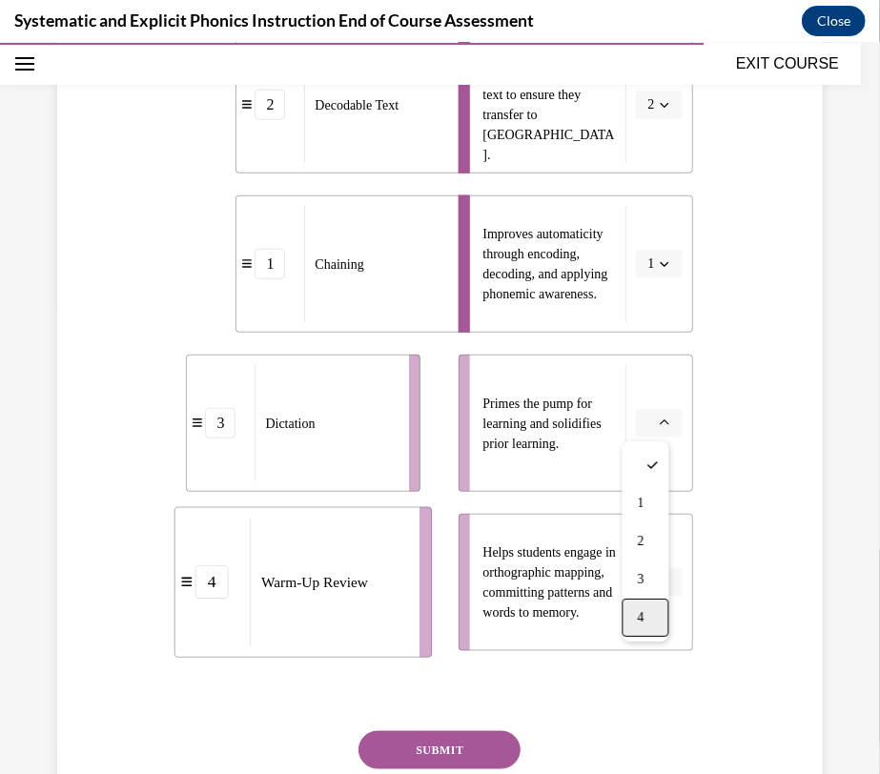
click at [656, 611] on div "4" at bounding box center [645, 617] width 47 height 38
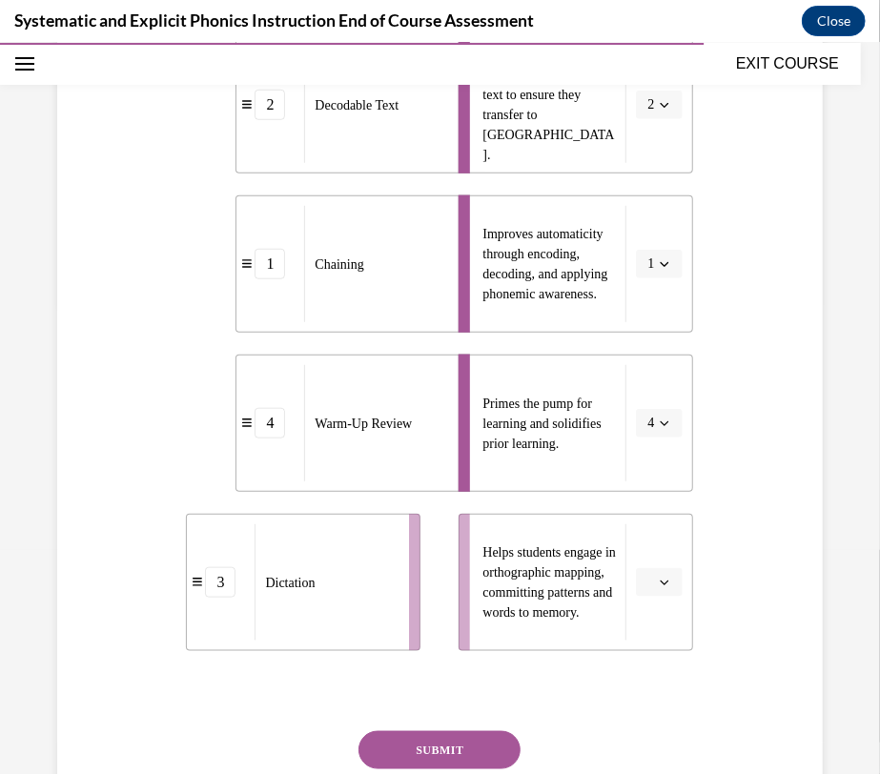
click at [658, 580] on span "button" at bounding box center [664, 581] width 13 height 13
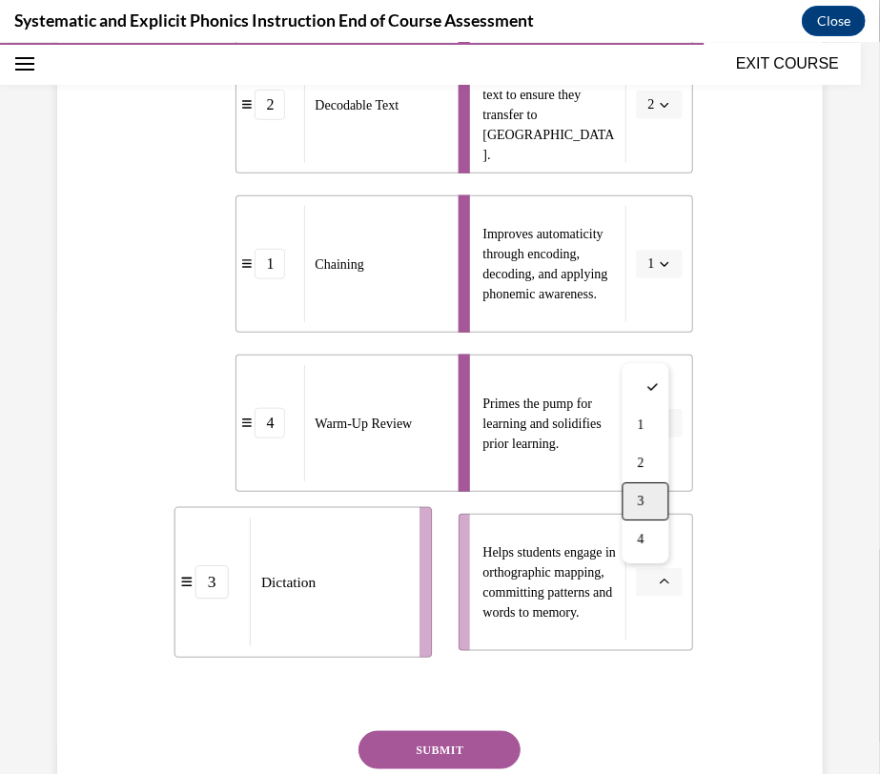
click at [661, 505] on div "3" at bounding box center [645, 500] width 47 height 38
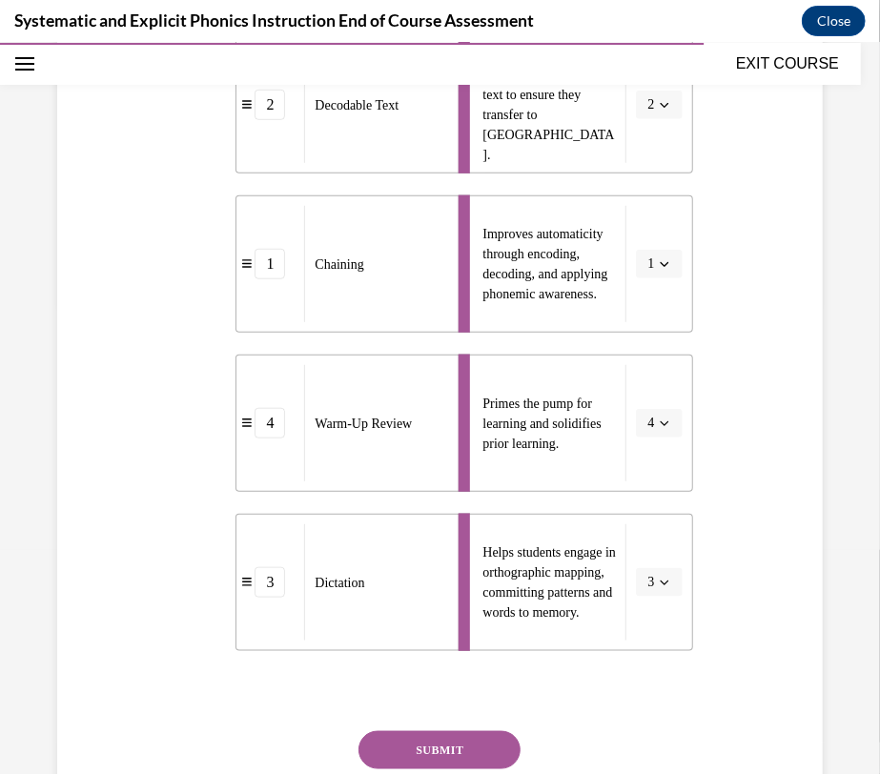
click at [481, 745] on button "SUBMIT" at bounding box center [439, 749] width 162 height 38
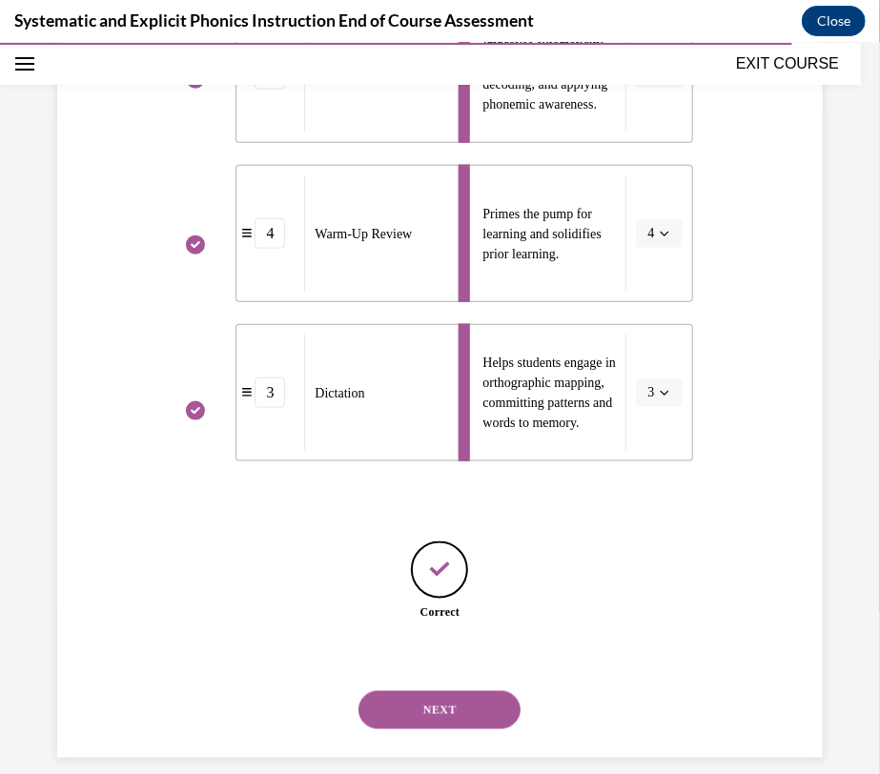
scroll to position [680, 0]
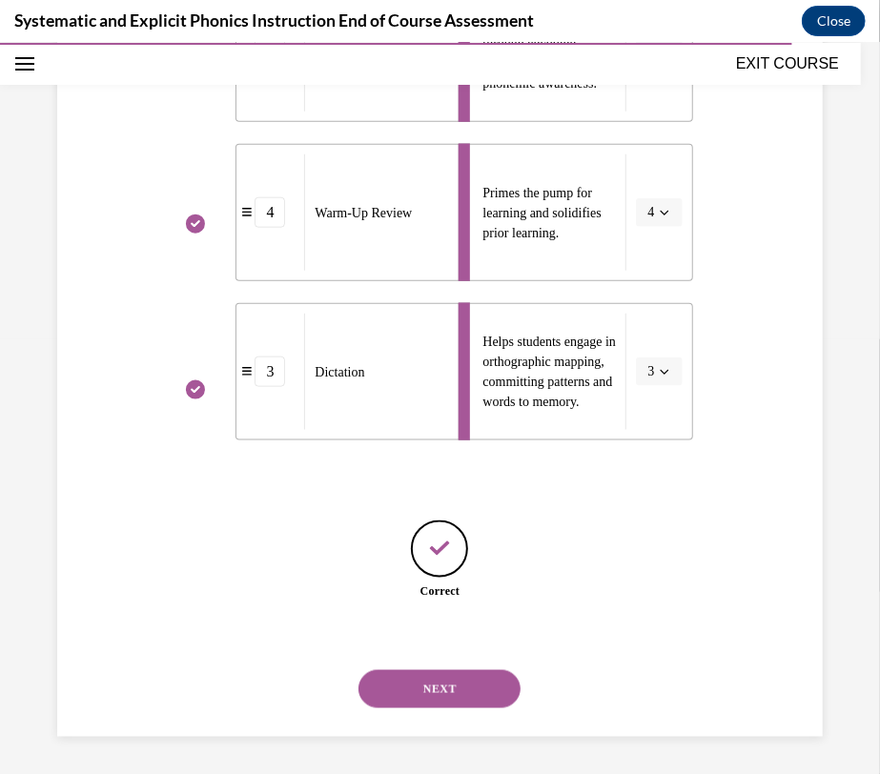
click at [466, 682] on button "NEXT" at bounding box center [439, 688] width 162 height 38
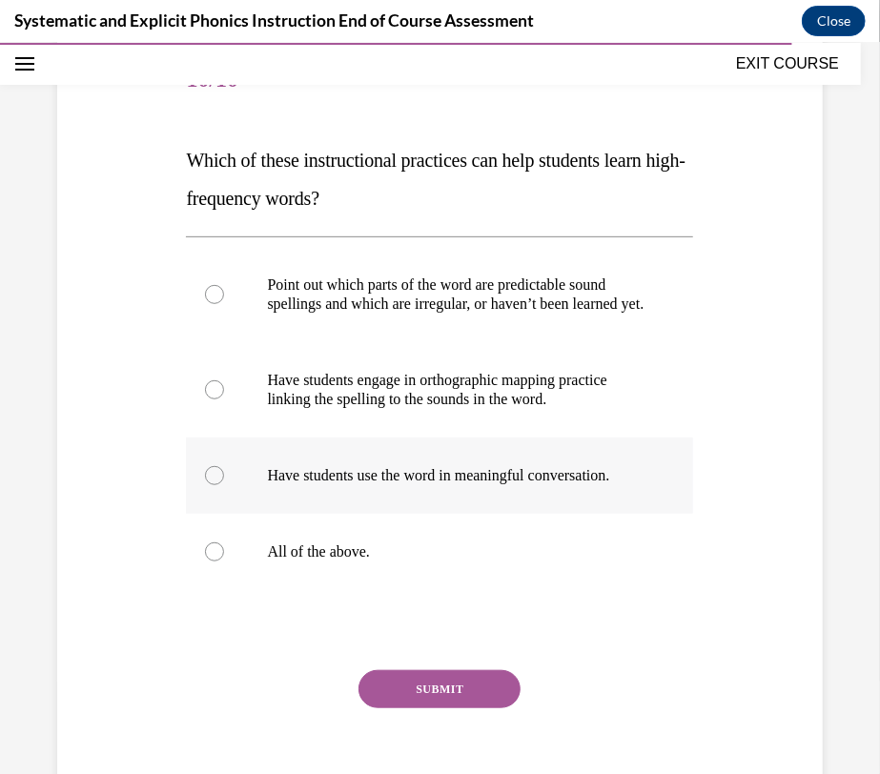
scroll to position [223, 0]
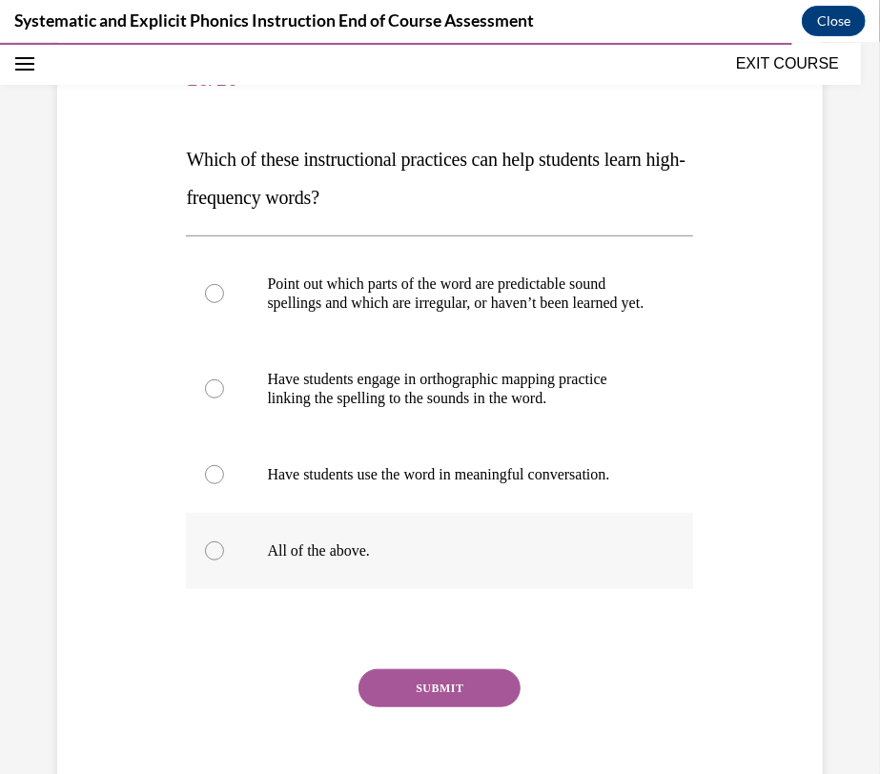
click at [213, 559] on div at bounding box center [214, 549] width 19 height 19
click at [431, 706] on button "SUBMIT" at bounding box center [439, 687] width 162 height 38
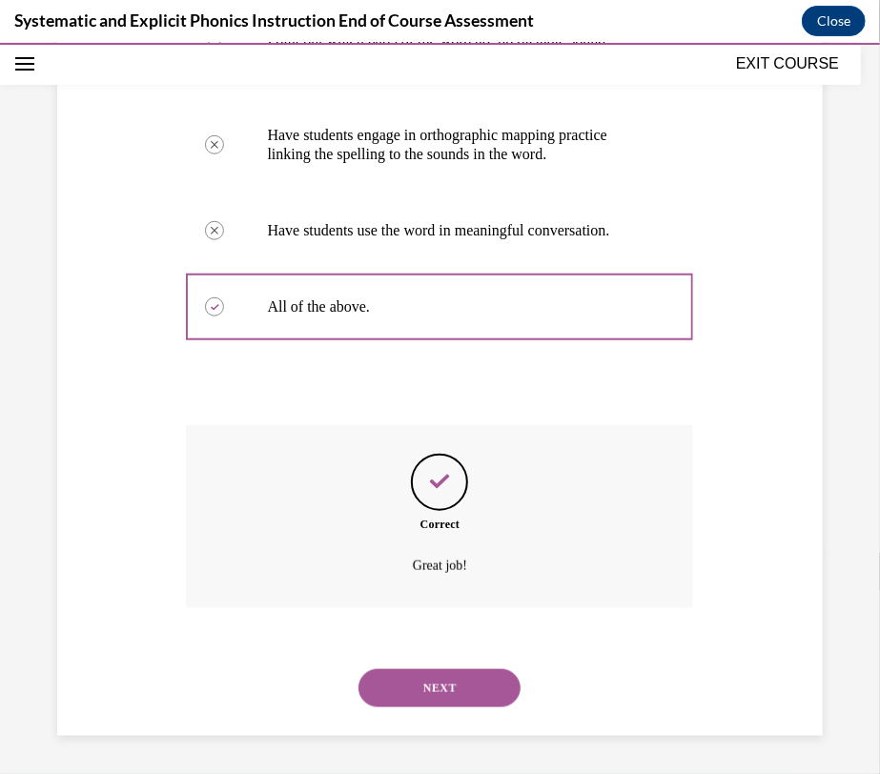
scroll to position [504, 0]
click at [456, 688] on button "NEXT" at bounding box center [439, 687] width 162 height 38
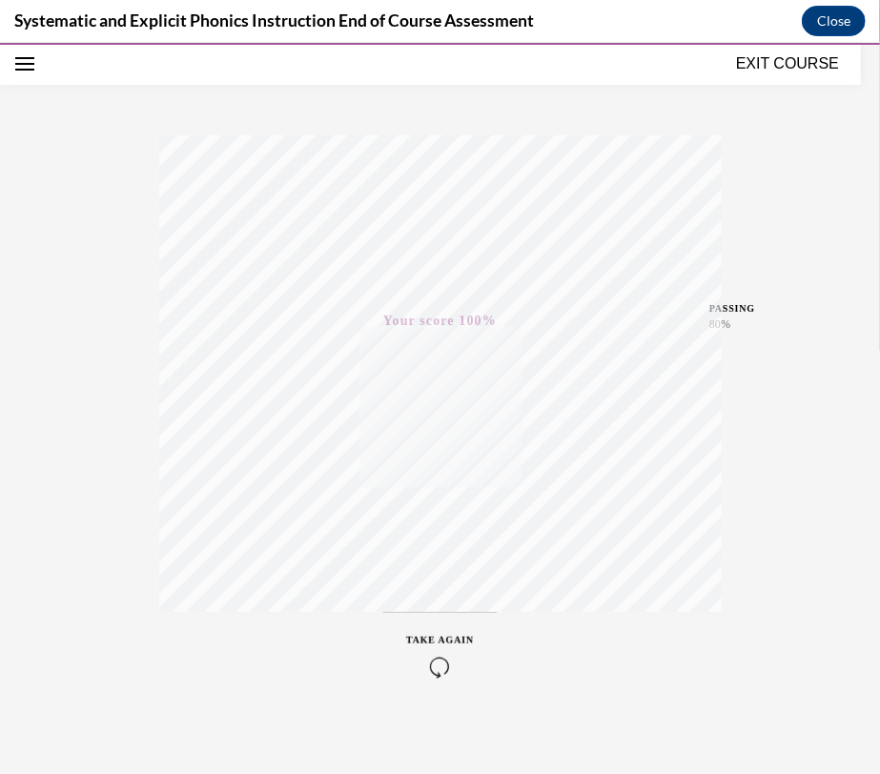
scroll to position [245, 0]
click at [792, 61] on button "EXIT COURSE" at bounding box center [787, 62] width 114 height 23
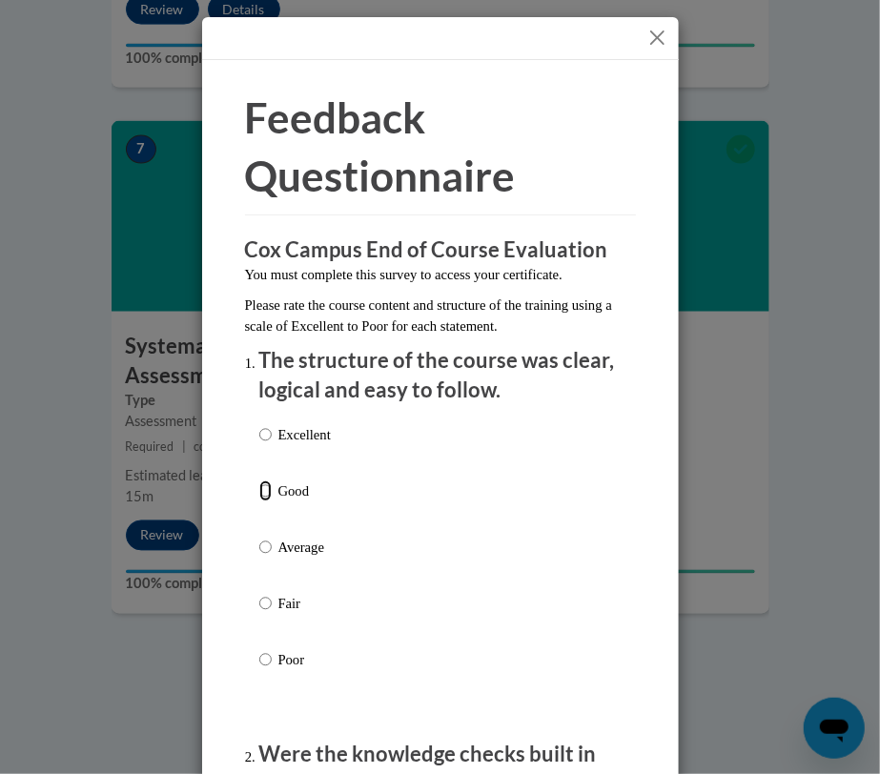
click at [259, 490] on input "Good" at bounding box center [265, 490] width 12 height 21
radio input "true"
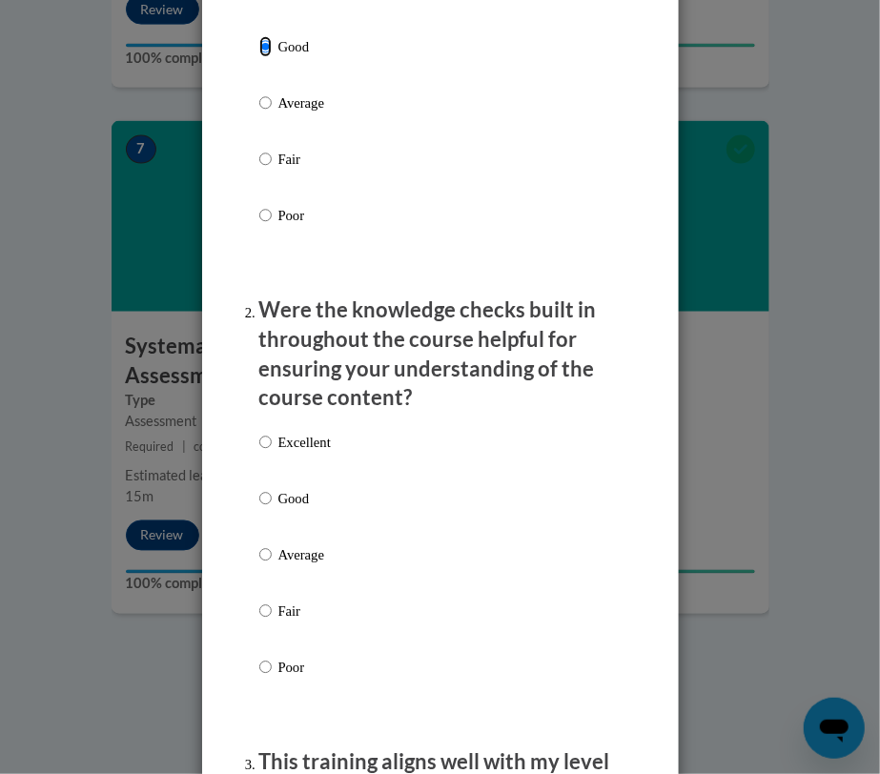
scroll to position [445, 0]
click at [259, 497] on input "Good" at bounding box center [265, 497] width 12 height 21
radio input "true"
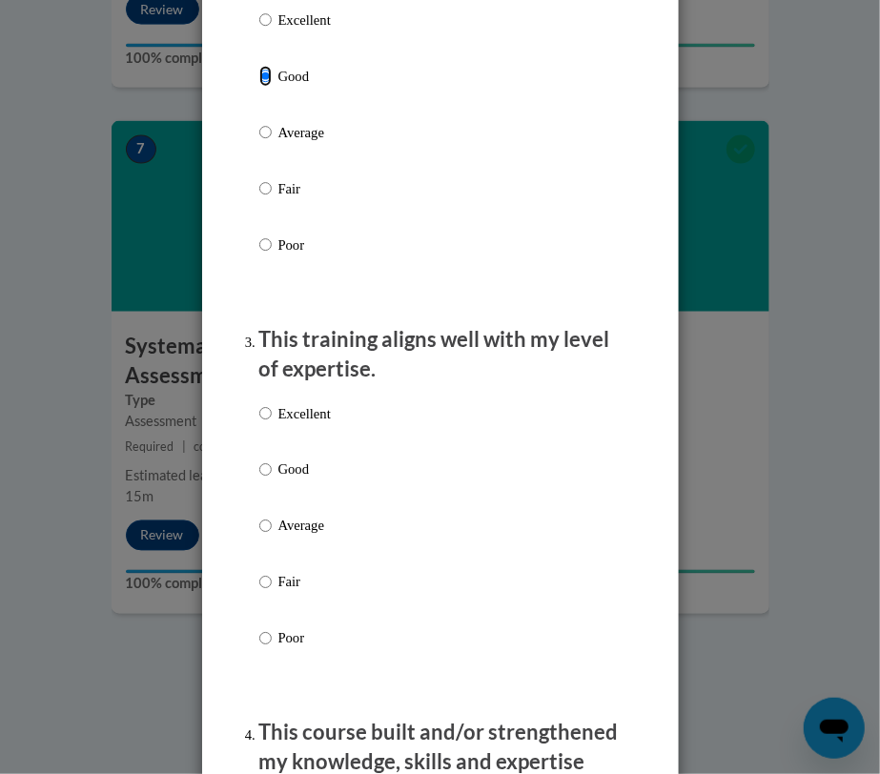
scroll to position [867, 0]
click at [259, 464] on input "Good" at bounding box center [265, 468] width 12 height 21
radio input "true"
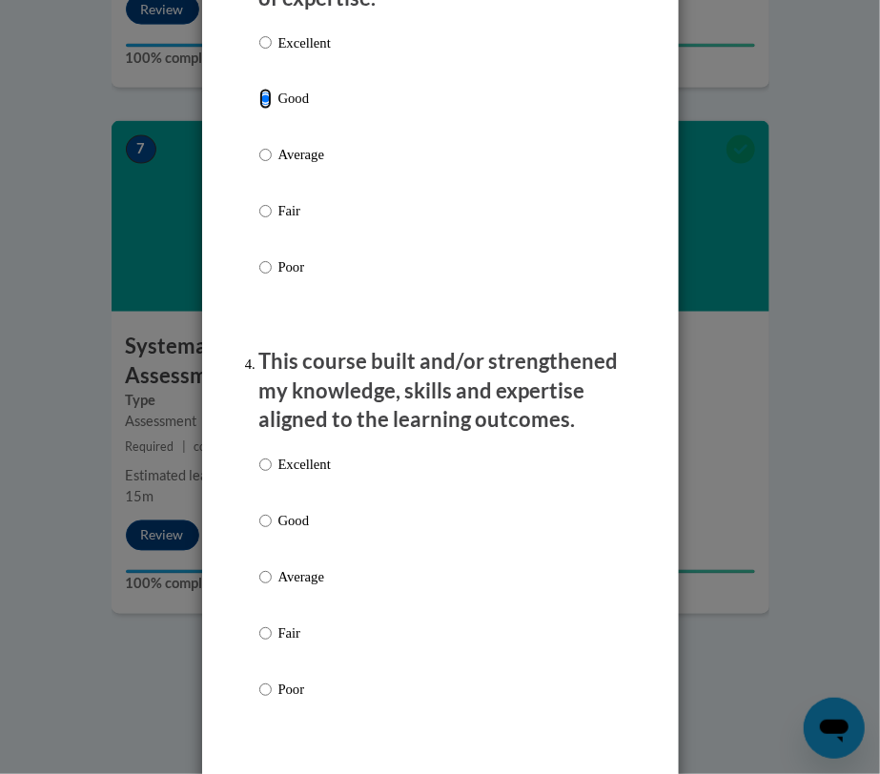
scroll to position [1239, 0]
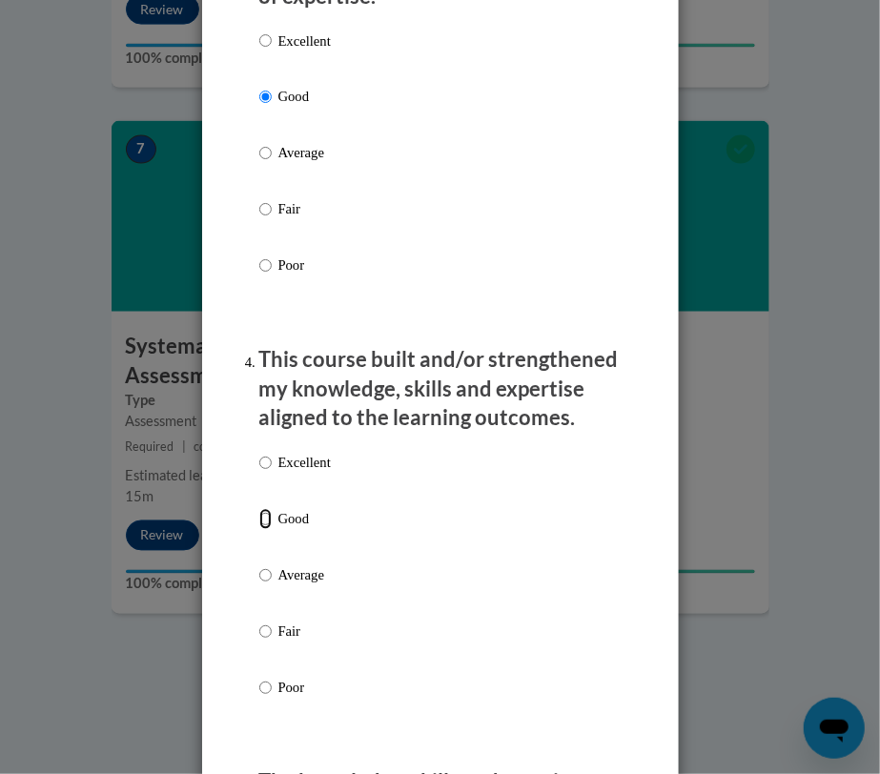
click at [259, 519] on input "Good" at bounding box center [265, 519] width 12 height 21
radio input "true"
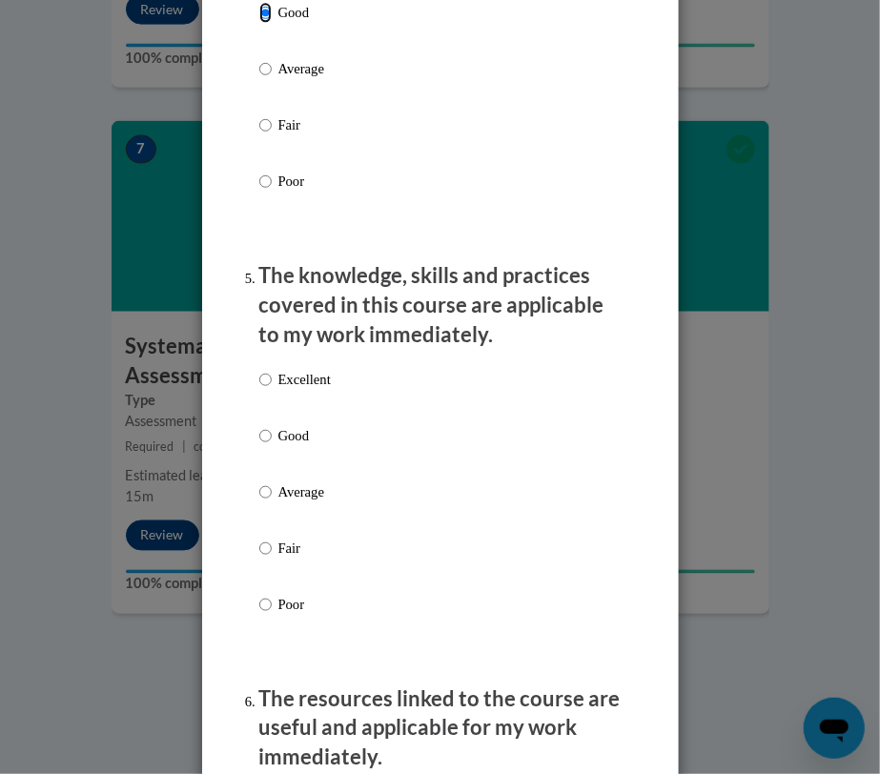
scroll to position [1753, 0]
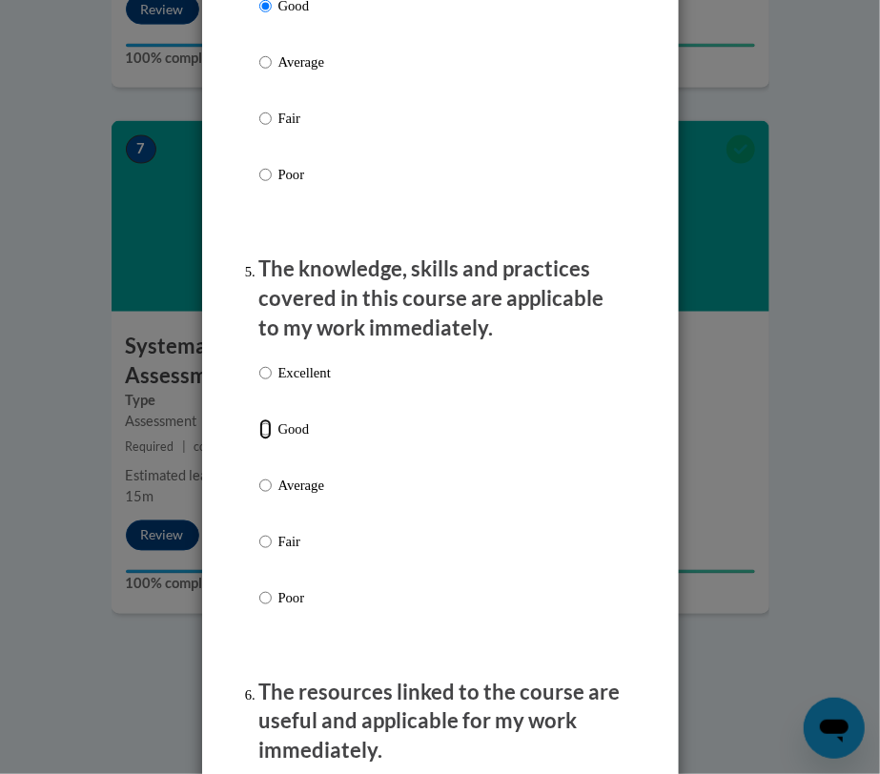
click at [259, 426] on input "Good" at bounding box center [265, 428] width 12 height 21
radio input "true"
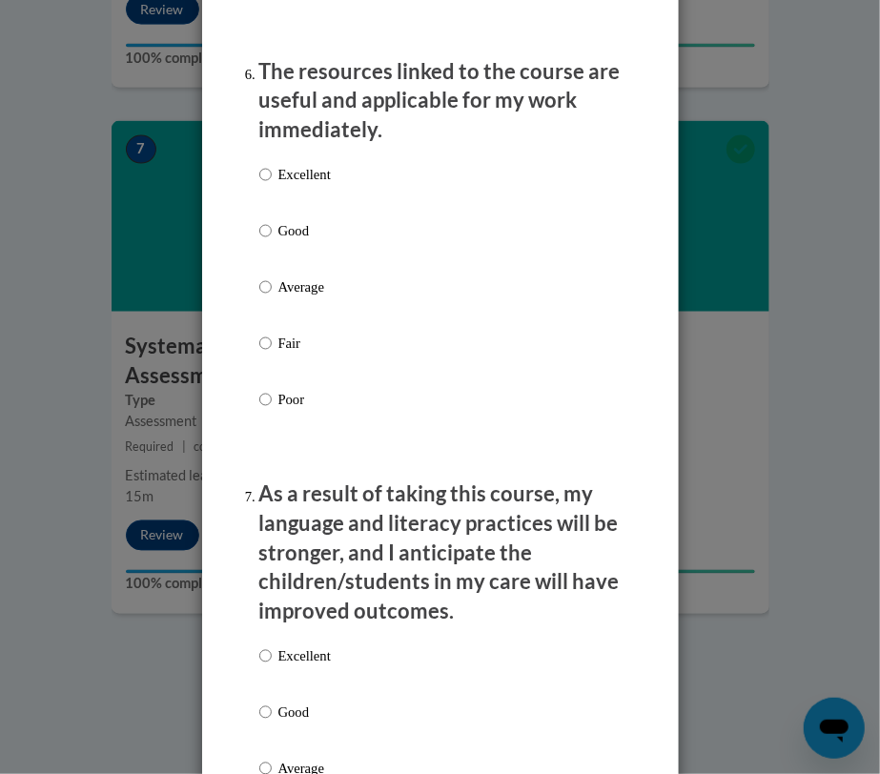
scroll to position [2386, 0]
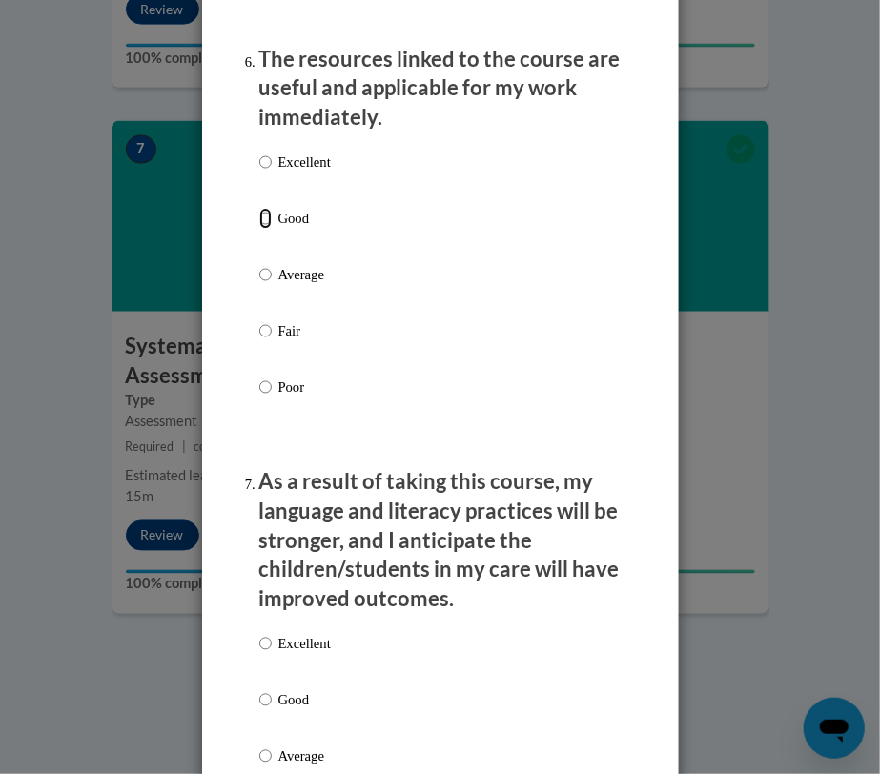
click at [259, 208] on input "Good" at bounding box center [265, 218] width 12 height 21
radio input "true"
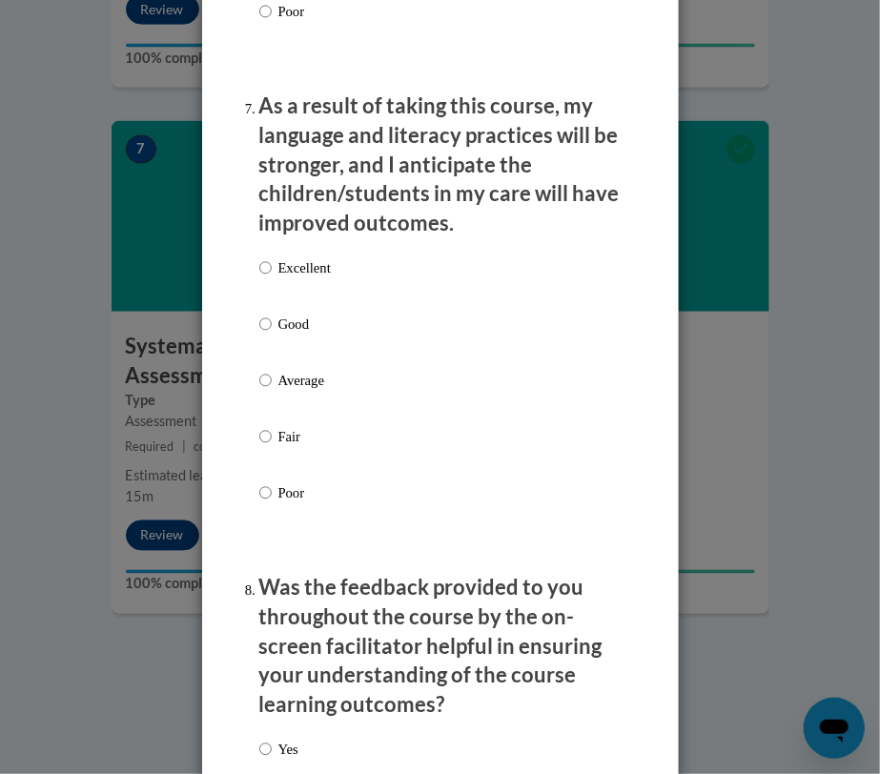
scroll to position [2762, 0]
click at [259, 335] on label "Good" at bounding box center [294, 338] width 71 height 51
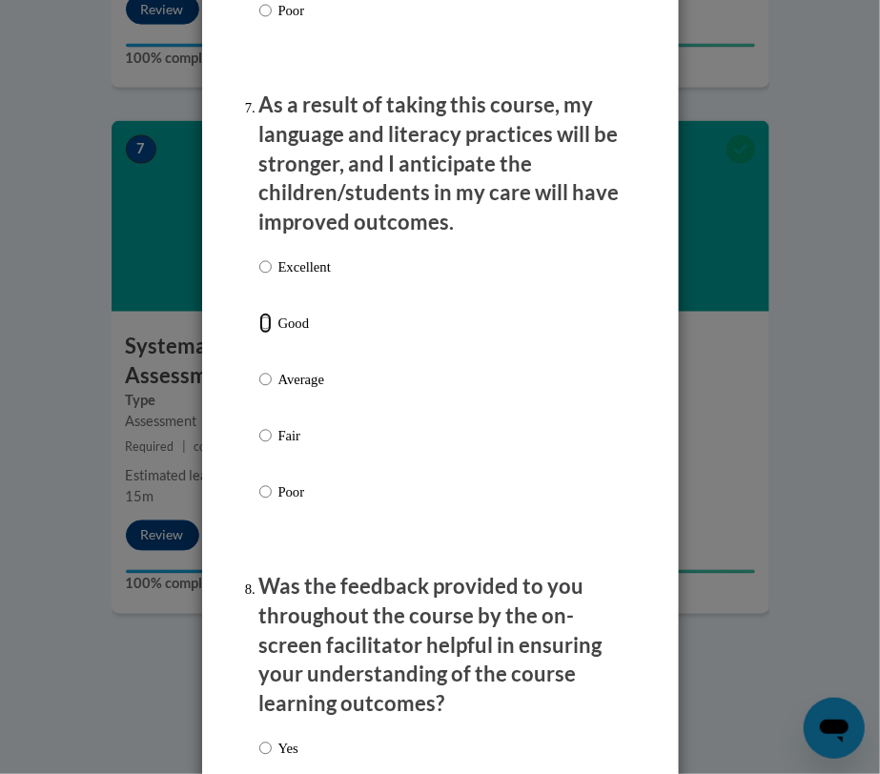
click at [259, 334] on input "Good" at bounding box center [265, 323] width 12 height 21
radio input "true"
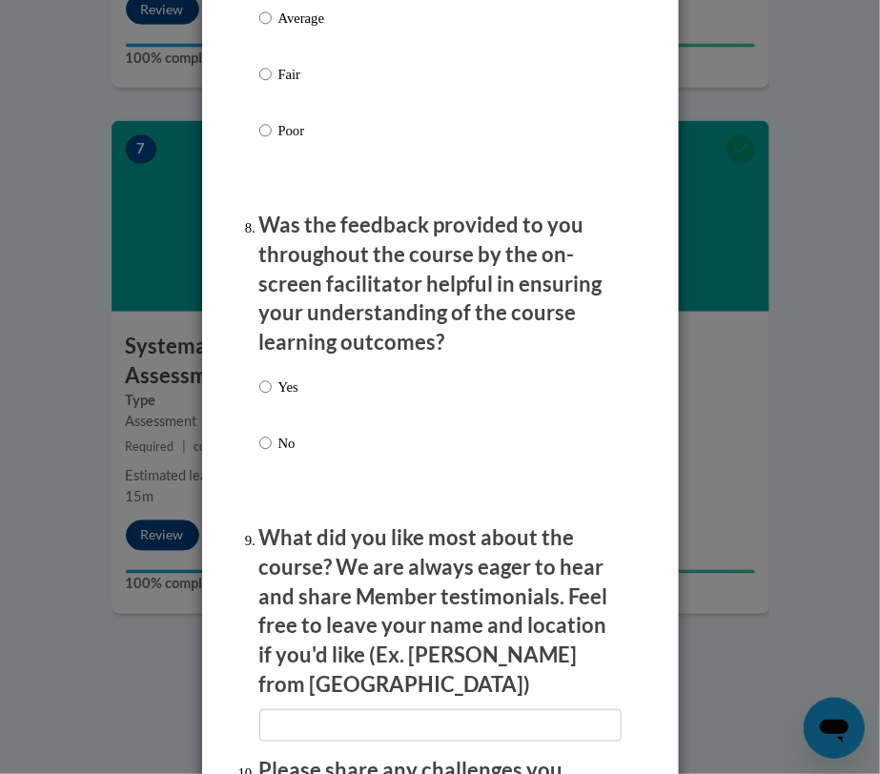
scroll to position [3126, 0]
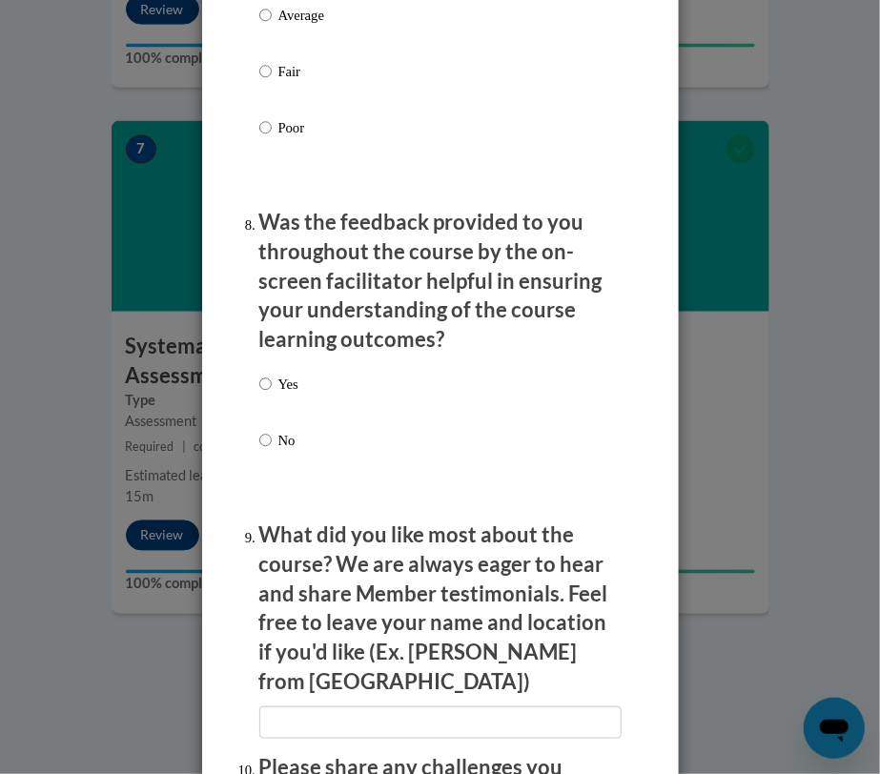
click at [265, 381] on label "Yes" at bounding box center [278, 399] width 39 height 51
click at [265, 381] on input "Yes" at bounding box center [265, 384] width 12 height 21
radio input "true"
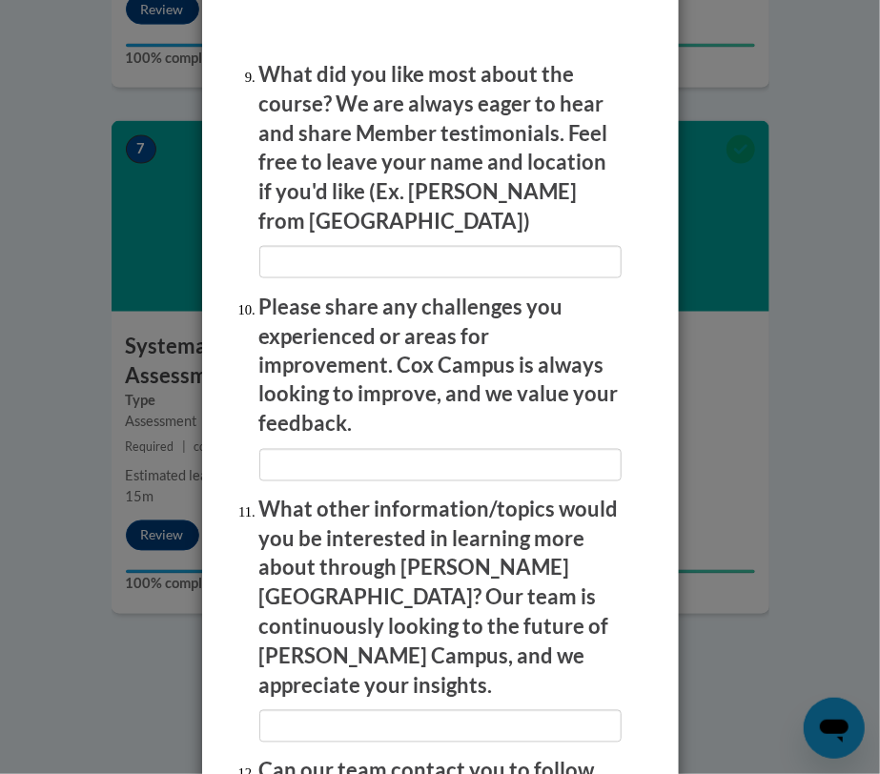
scroll to position [3747, 0]
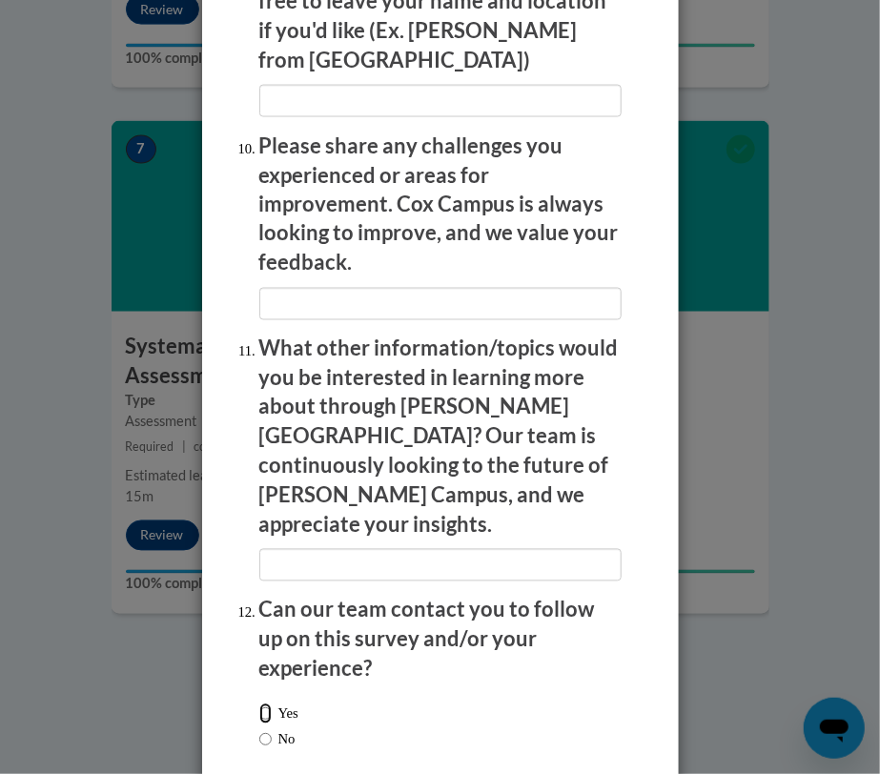
click at [259, 703] on input "Yes" at bounding box center [265, 713] width 12 height 21
radio input "true"
